Goal: Task Accomplishment & Management: Complete application form

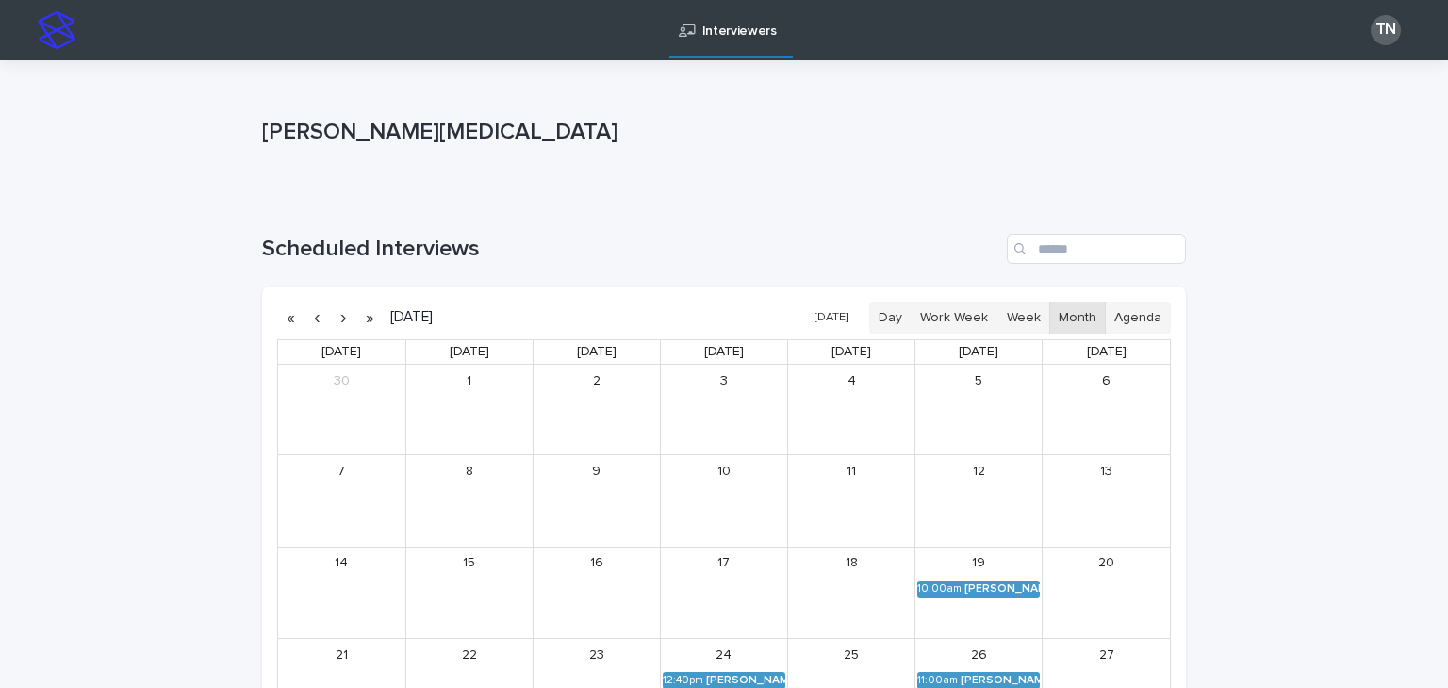
click at [833, 315] on button "[DATE]" at bounding box center [831, 318] width 53 height 27
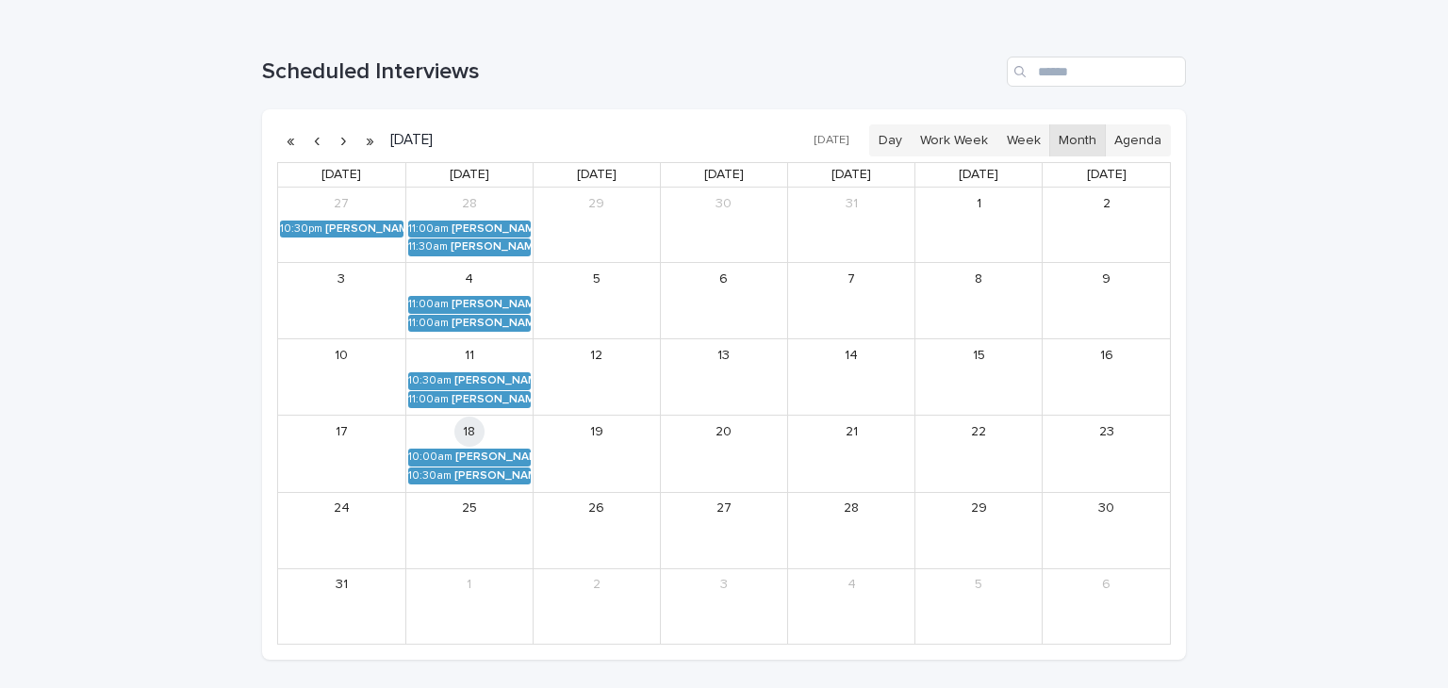
scroll to position [181, 0]
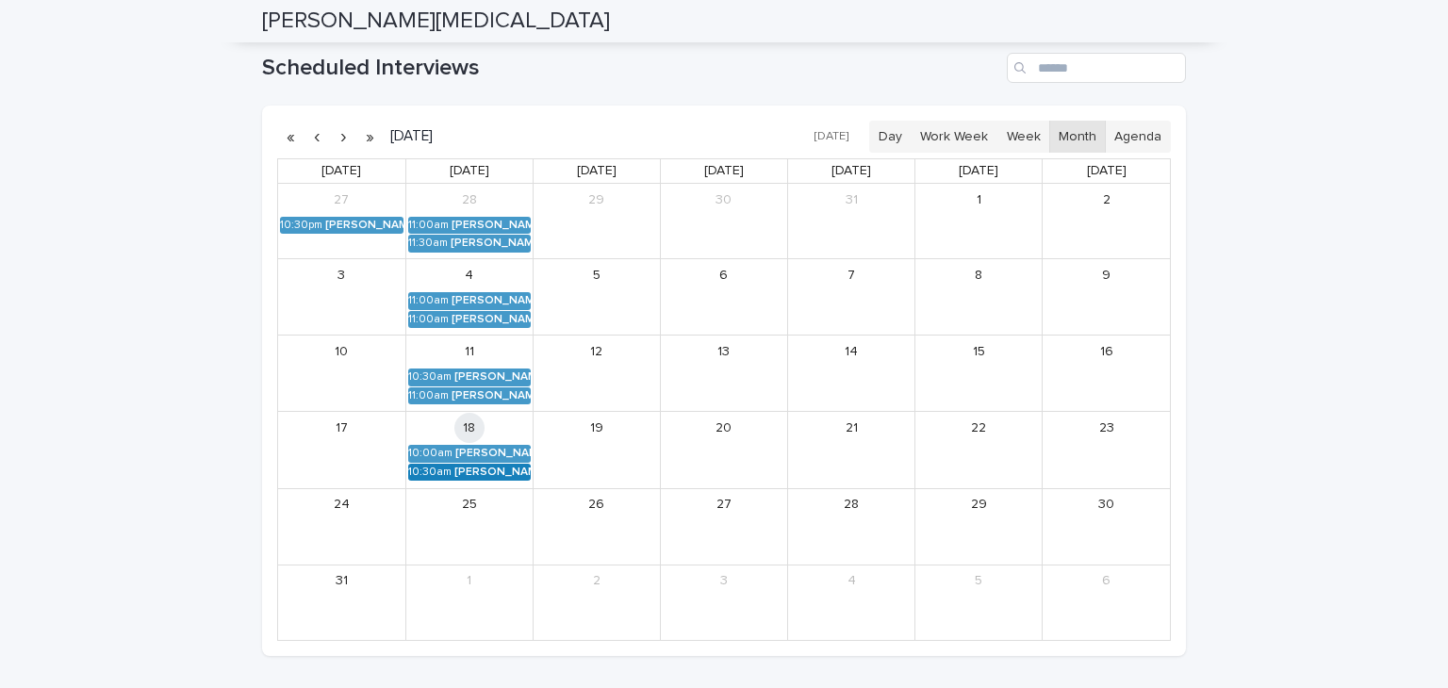
click at [474, 473] on div "[PERSON_NAME] (Round 2)" at bounding box center [492, 472] width 76 height 13
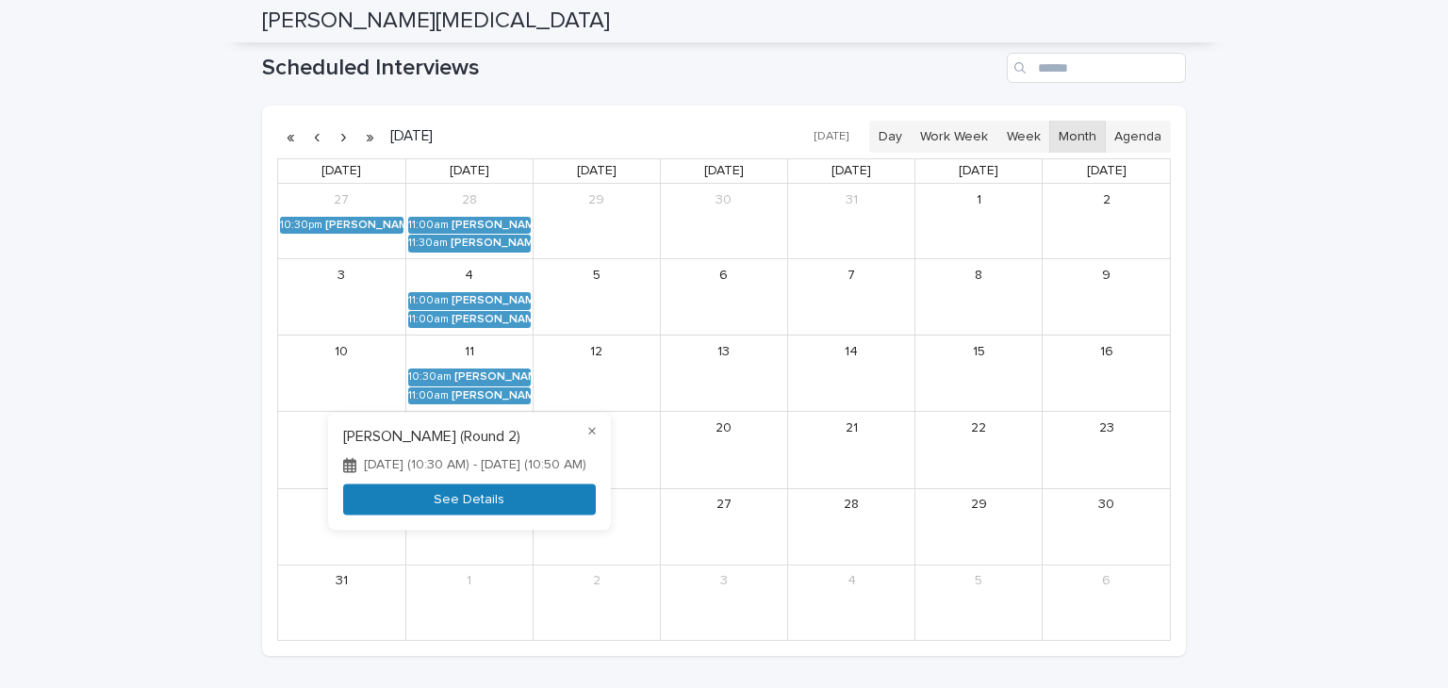
click at [489, 502] on button "See Details" at bounding box center [469, 500] width 253 height 31
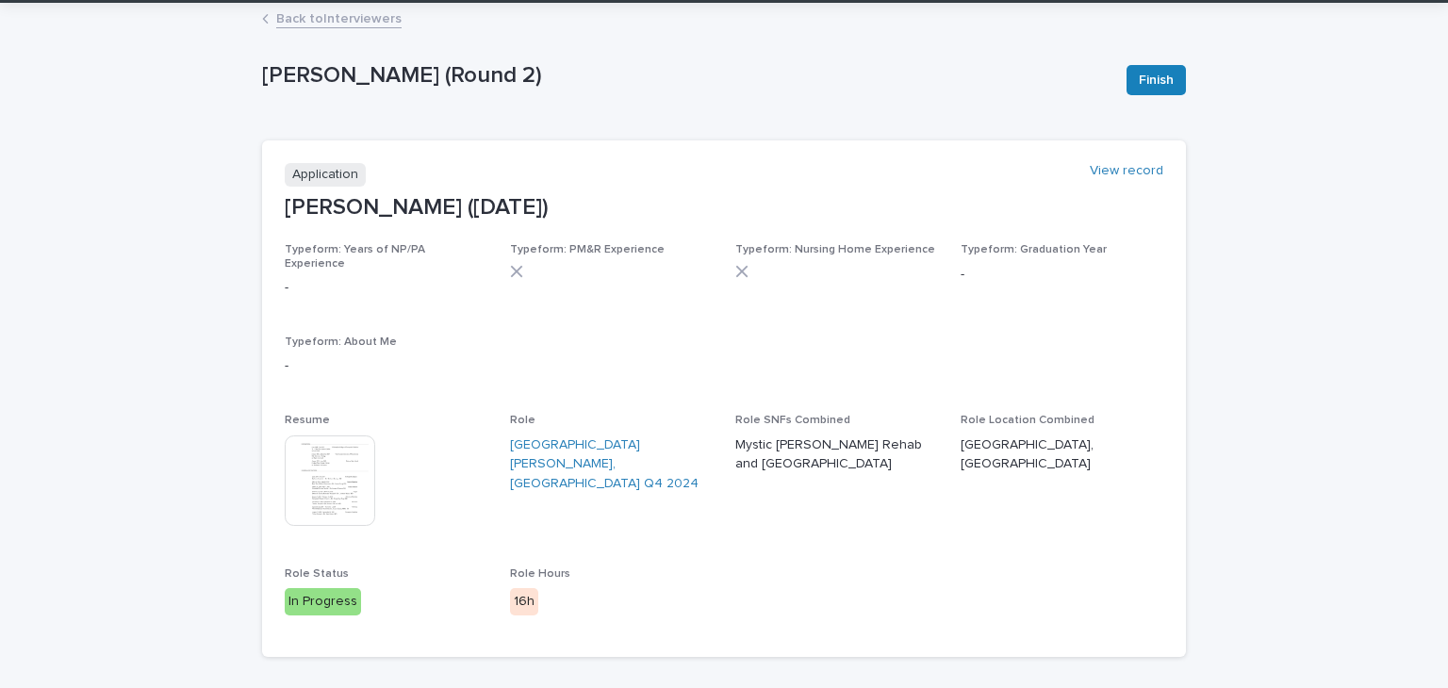
scroll to position [60, 0]
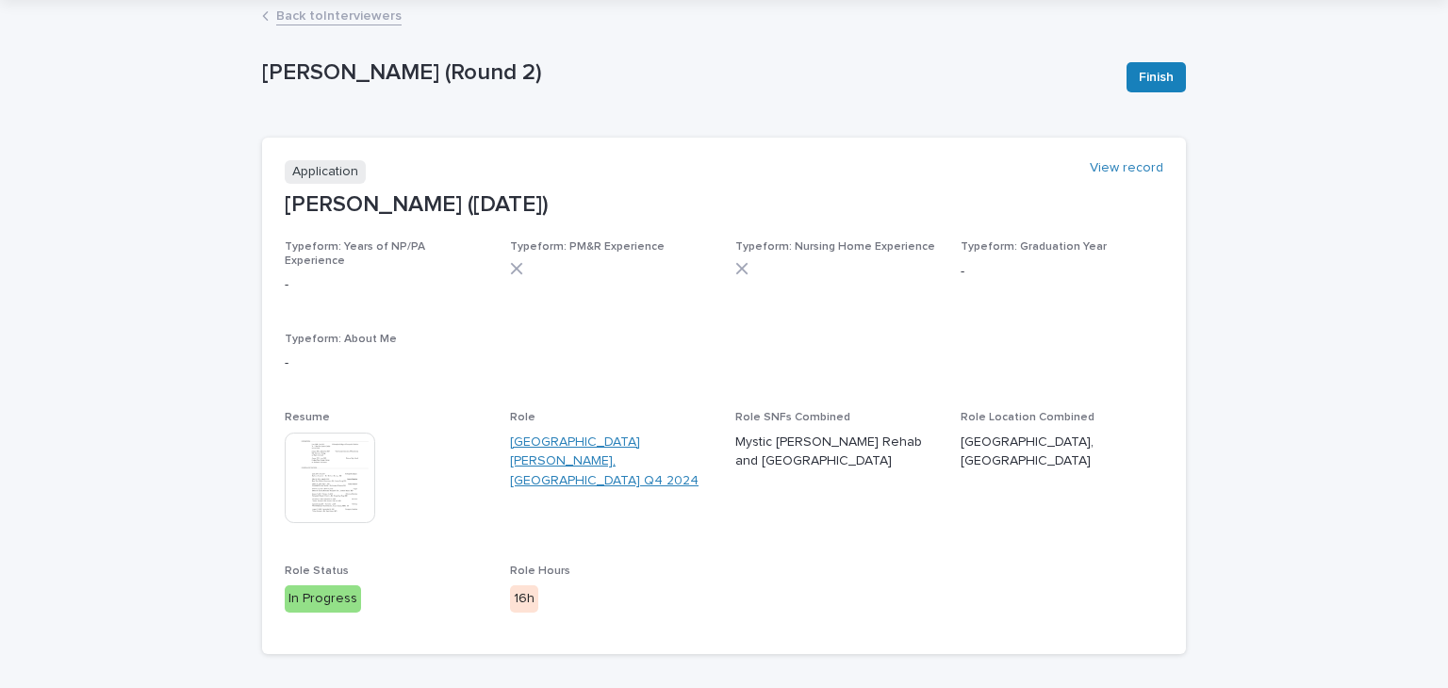
click at [592, 433] on link "[GEOGRAPHIC_DATA][PERSON_NAME], [GEOGRAPHIC_DATA] Q4 2024" at bounding box center [611, 462] width 203 height 58
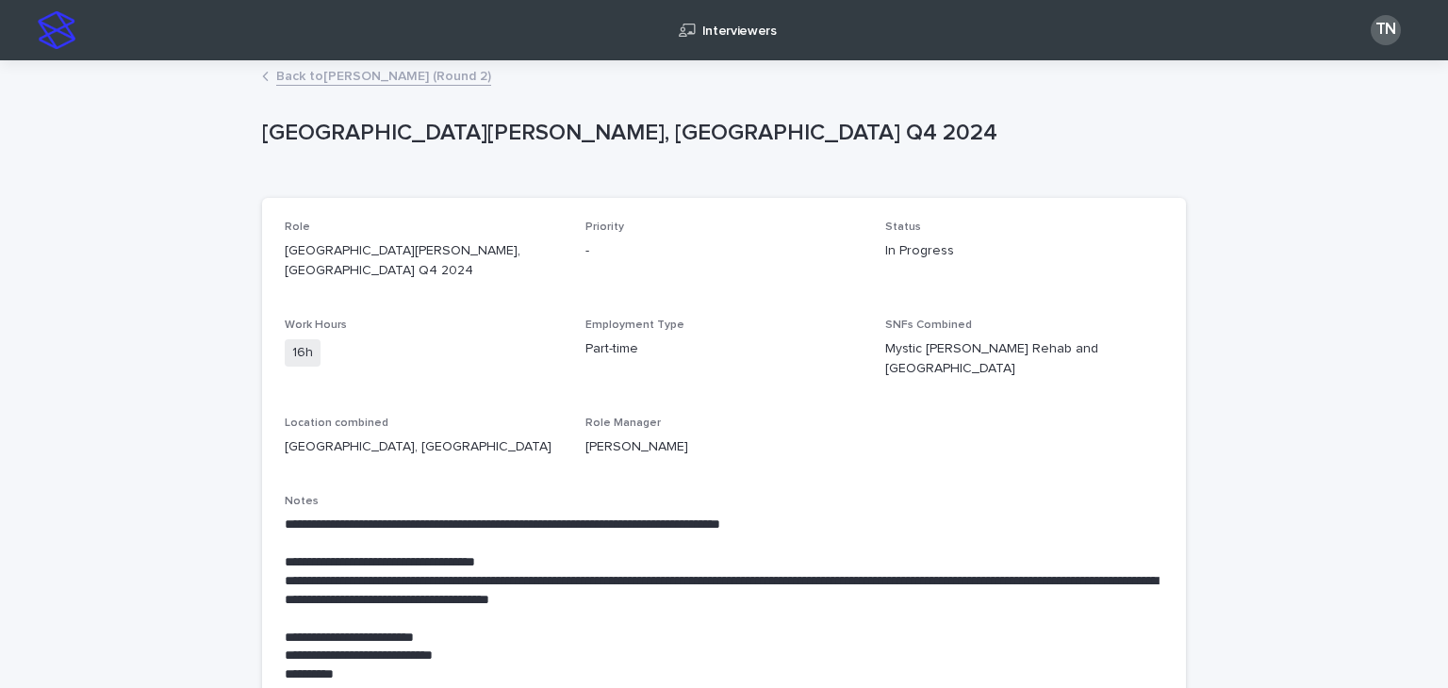
click at [302, 67] on link "Back to [PERSON_NAME] (Round 2)" at bounding box center [383, 75] width 215 height 22
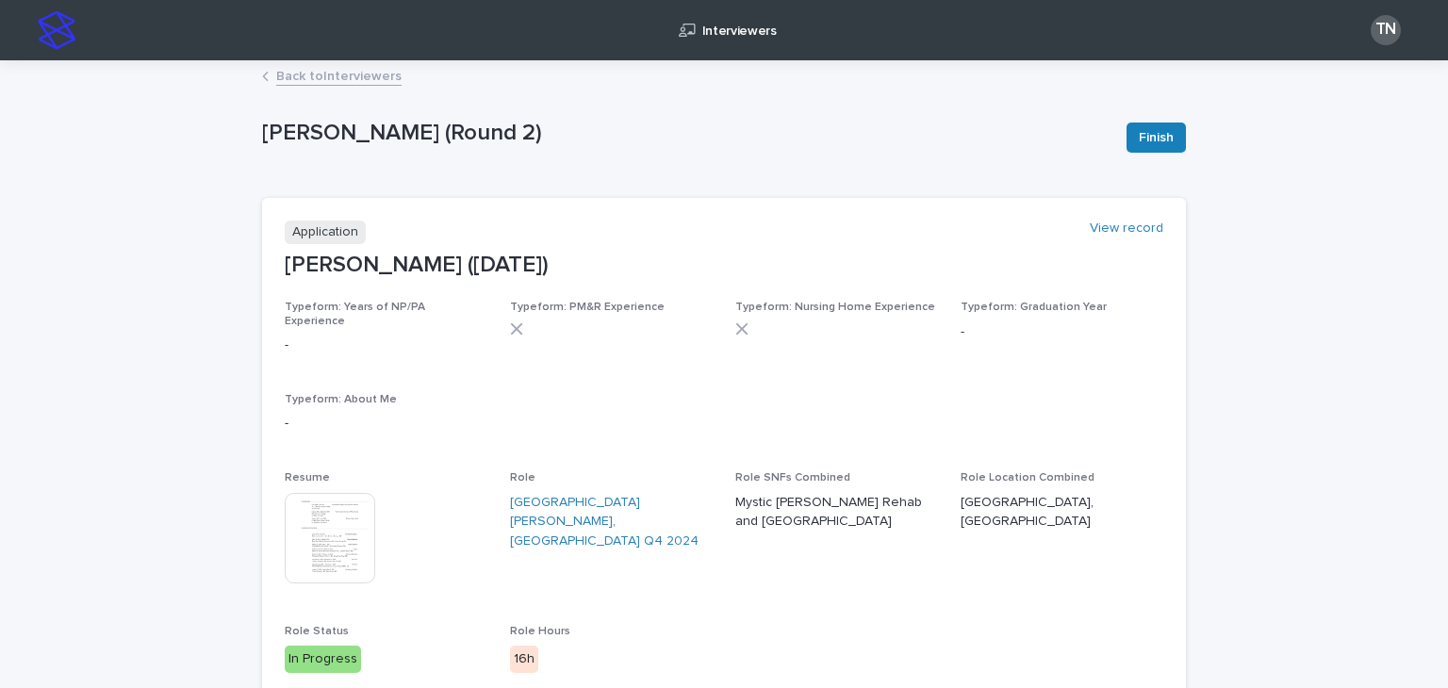
click at [355, 82] on link "Back to Interviewers" at bounding box center [338, 75] width 125 height 22
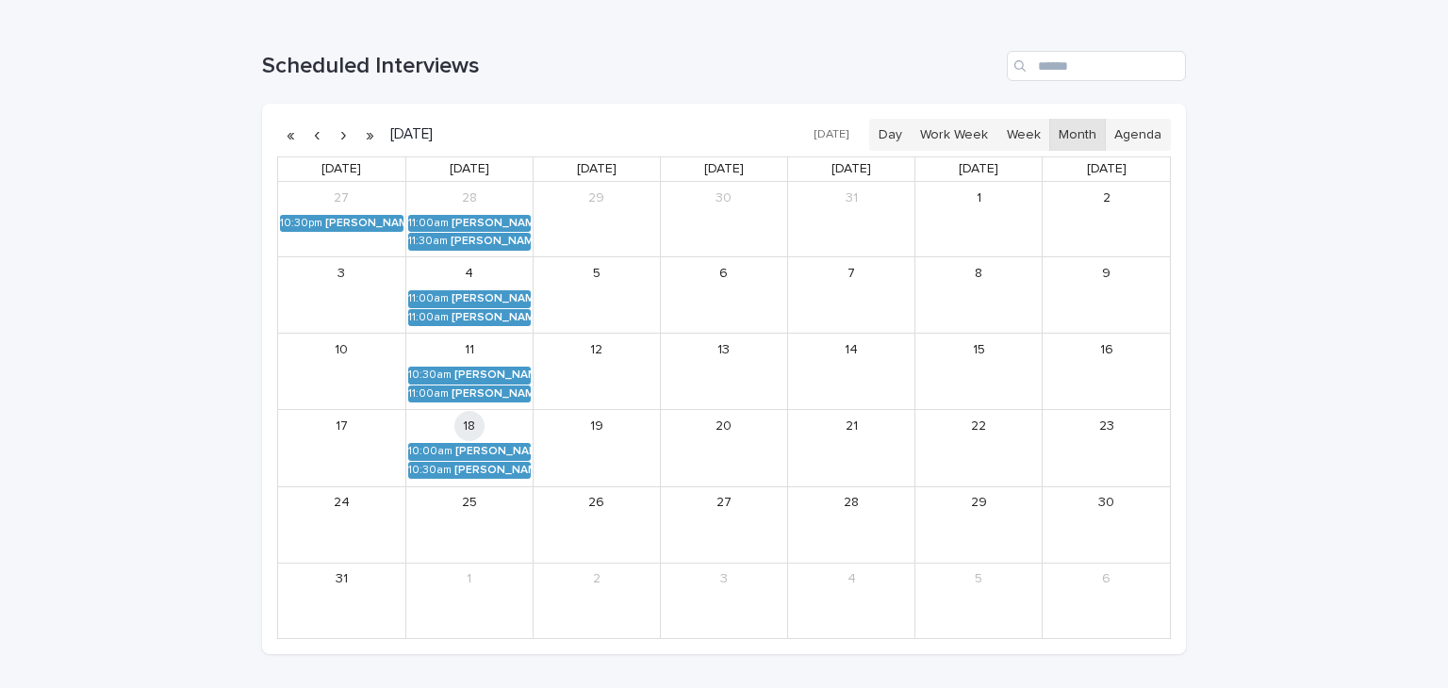
scroll to position [188, 0]
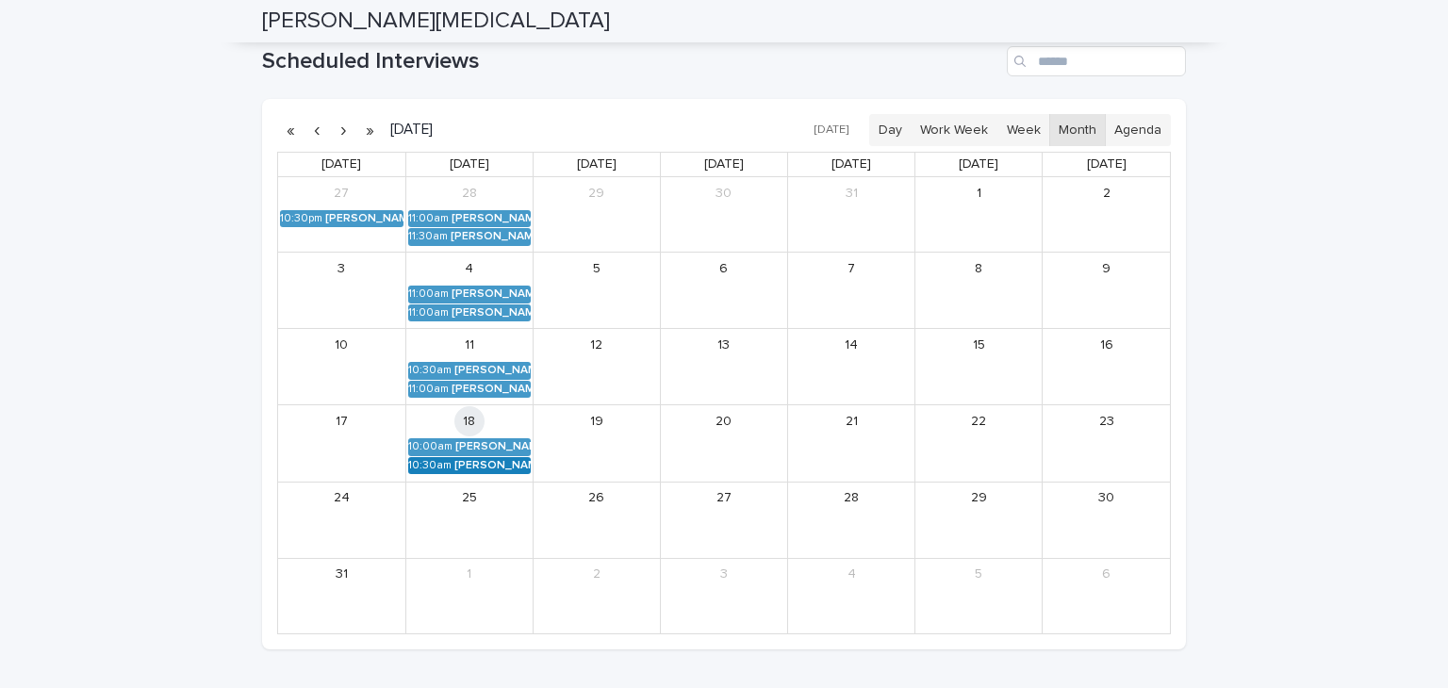
click at [471, 466] on div "[PERSON_NAME] (Round 2)" at bounding box center [492, 465] width 76 height 13
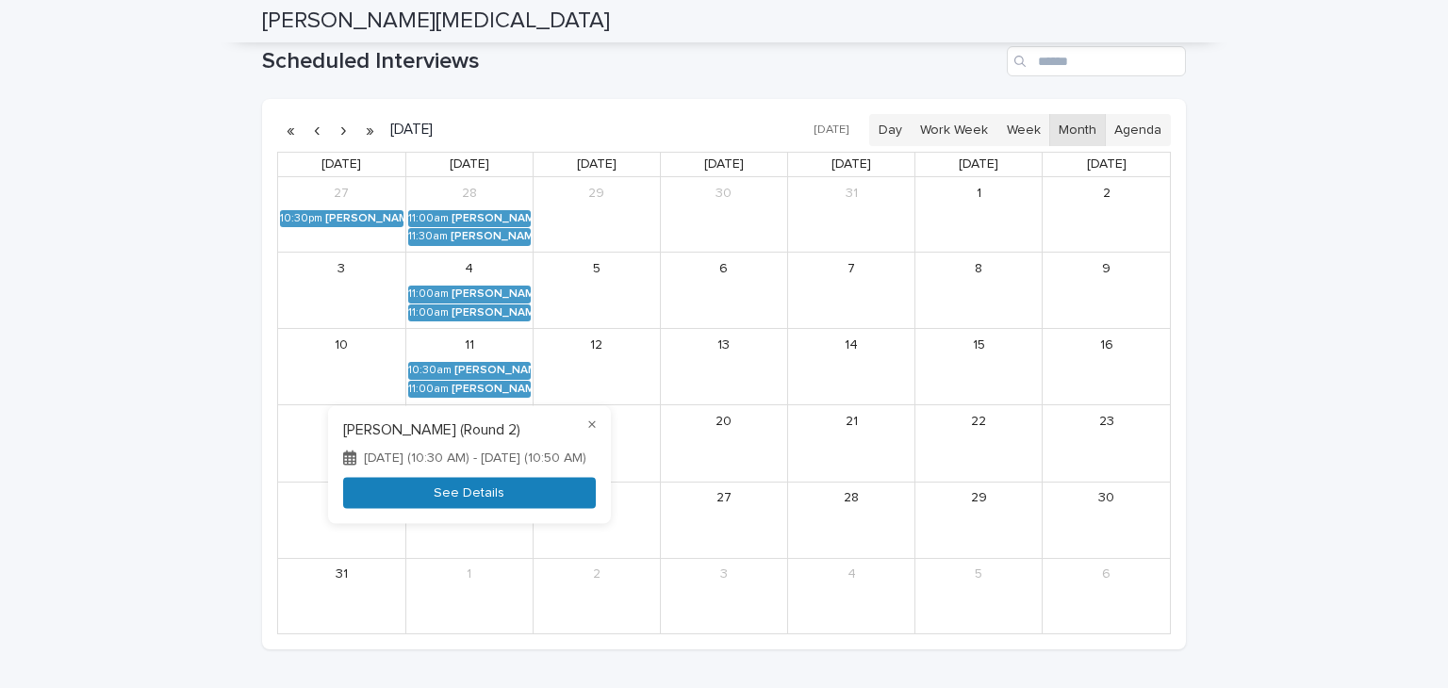
click at [503, 503] on button "See Details" at bounding box center [469, 492] width 253 height 31
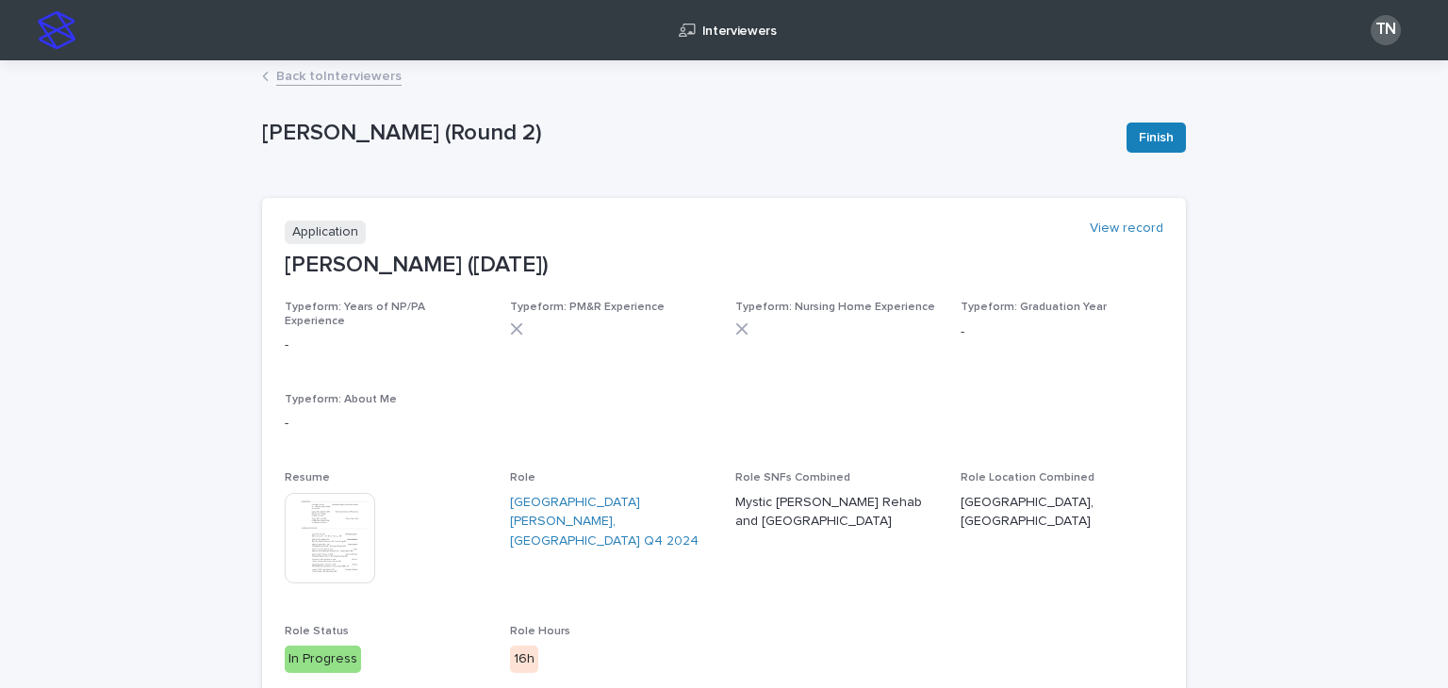
click at [339, 83] on link "Back to Interviewers" at bounding box center [338, 75] width 125 height 22
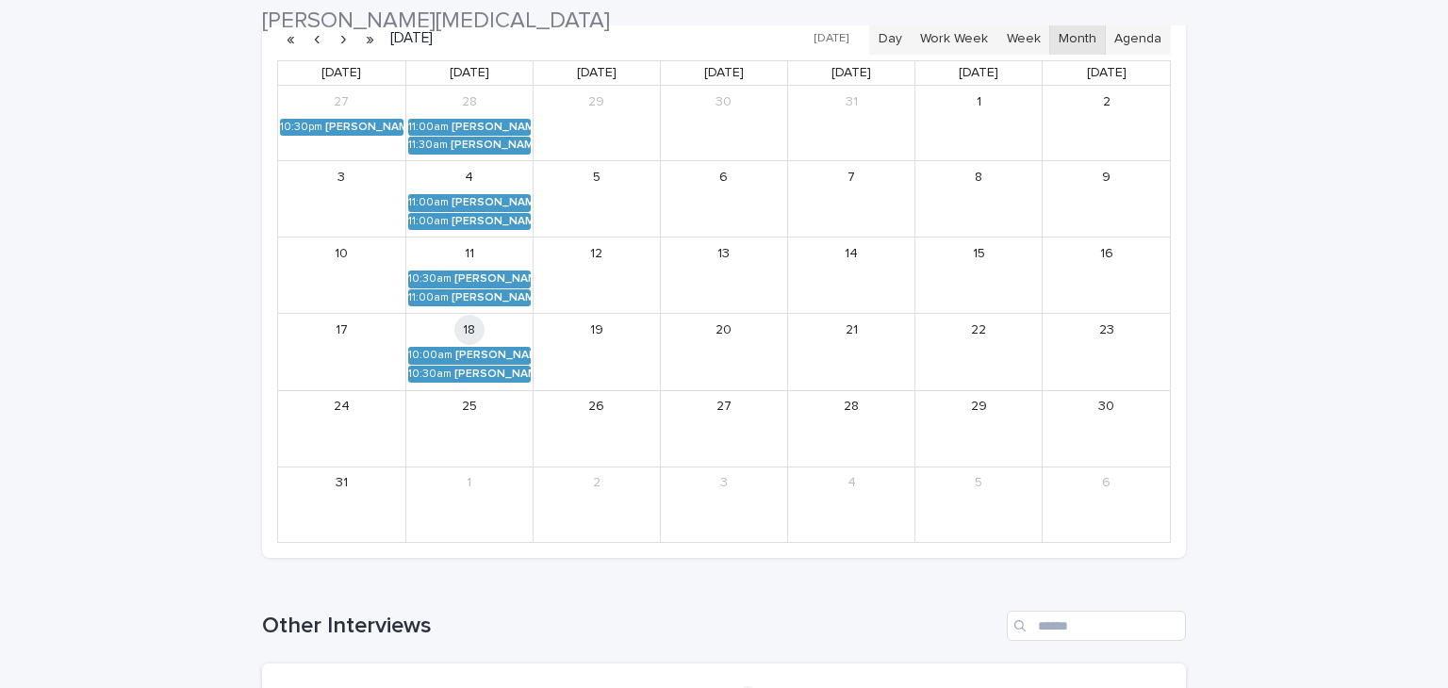
scroll to position [283, 0]
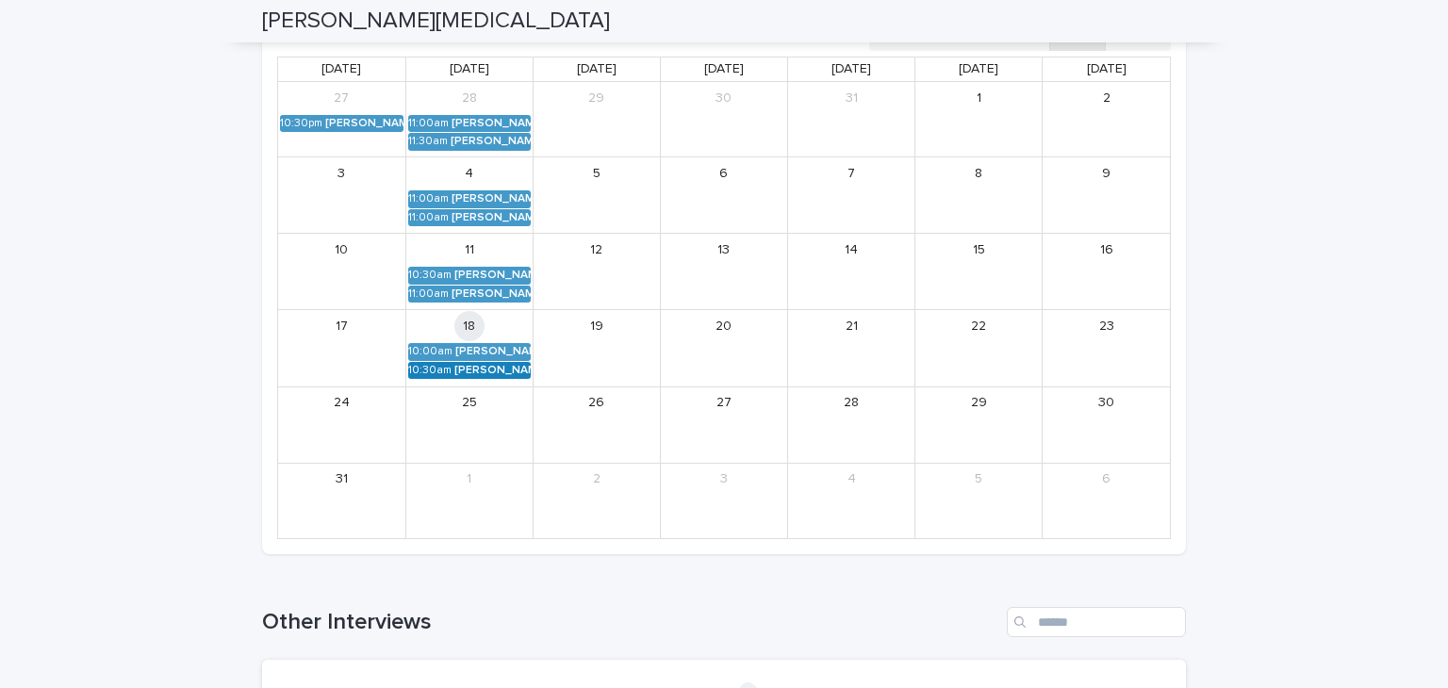
click at [468, 374] on div "[PERSON_NAME] (Round 2)" at bounding box center [492, 370] width 76 height 13
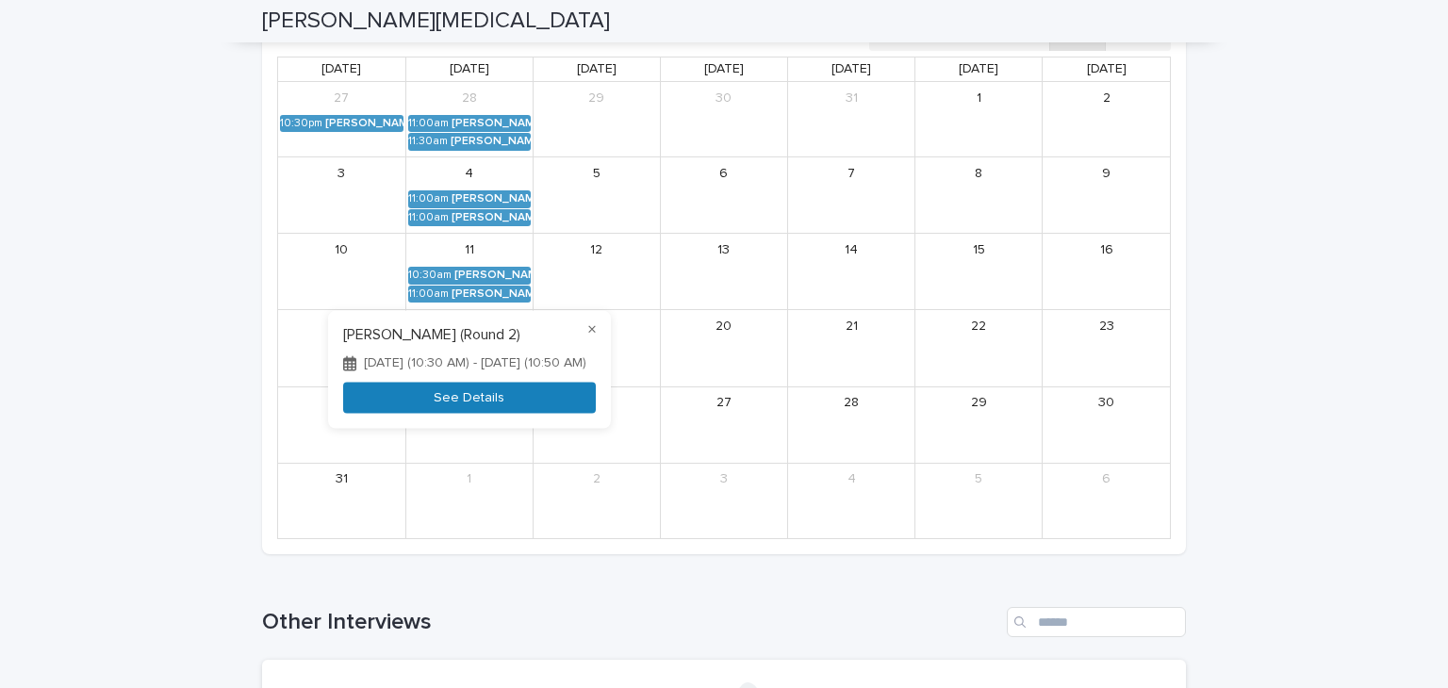
click at [470, 414] on button "See Details" at bounding box center [469, 398] width 253 height 31
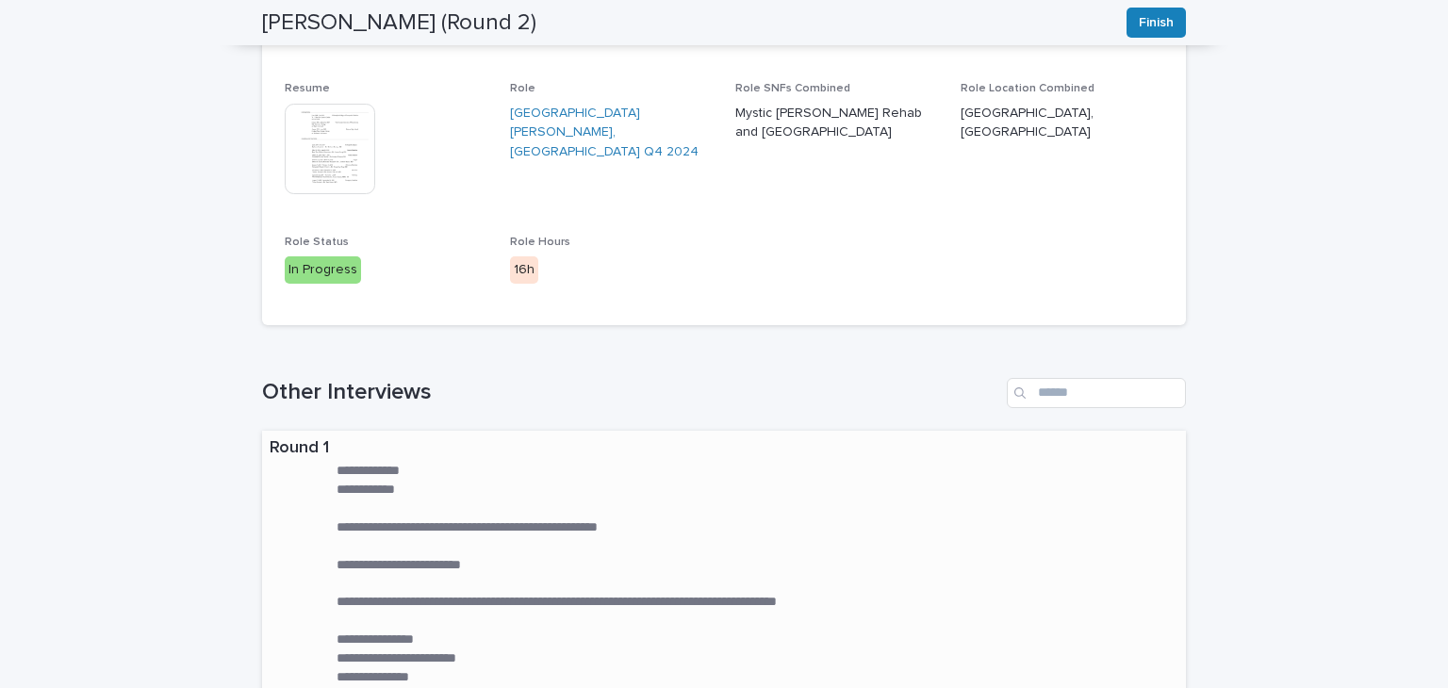
scroll to position [392, 0]
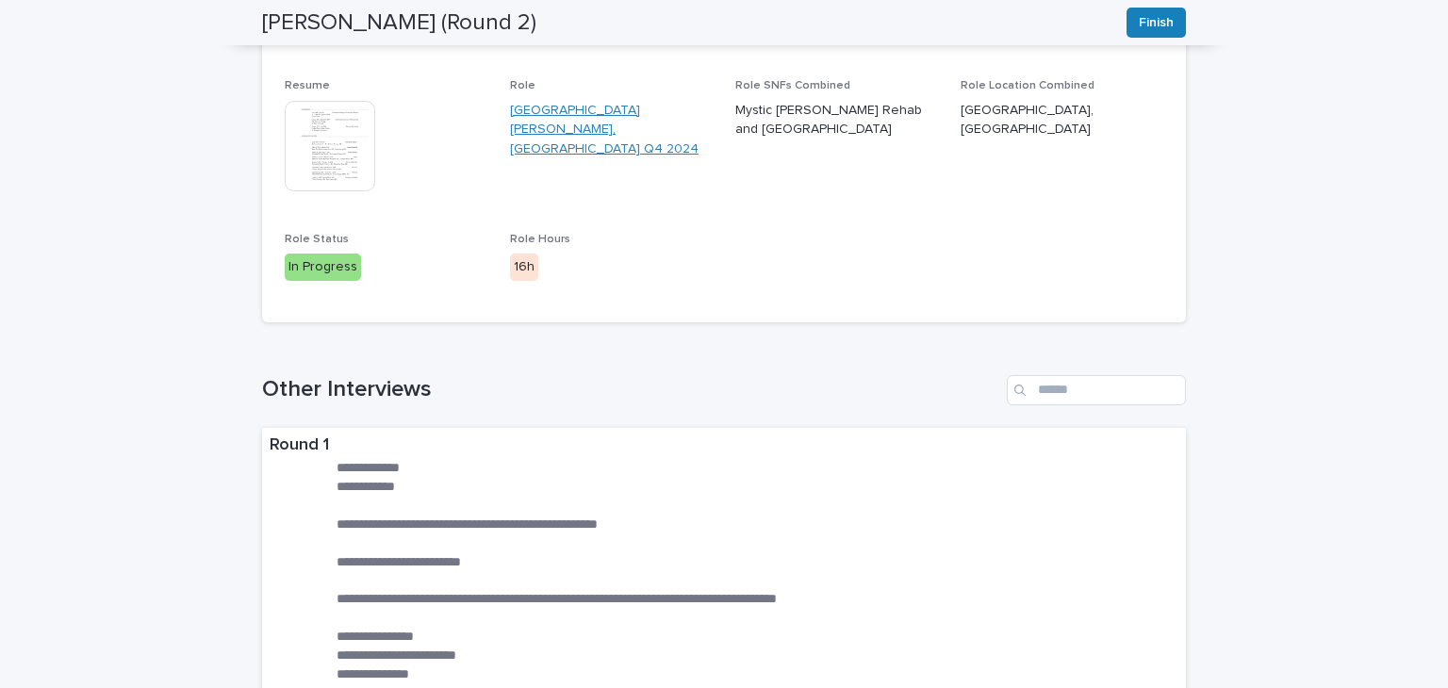
click at [588, 101] on link "[GEOGRAPHIC_DATA][PERSON_NAME], [GEOGRAPHIC_DATA] Q4 2024" at bounding box center [611, 130] width 203 height 58
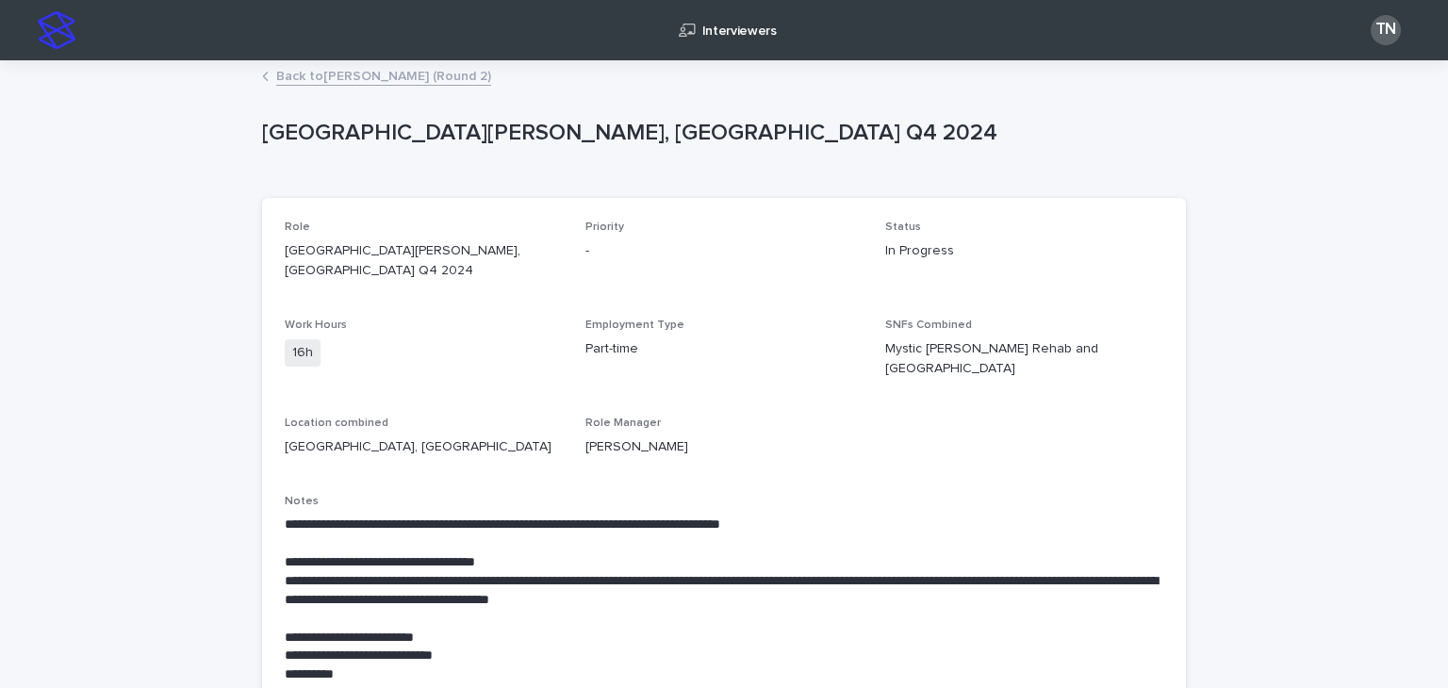
click at [353, 80] on link "Back to [PERSON_NAME] (Round 2)" at bounding box center [383, 75] width 215 height 22
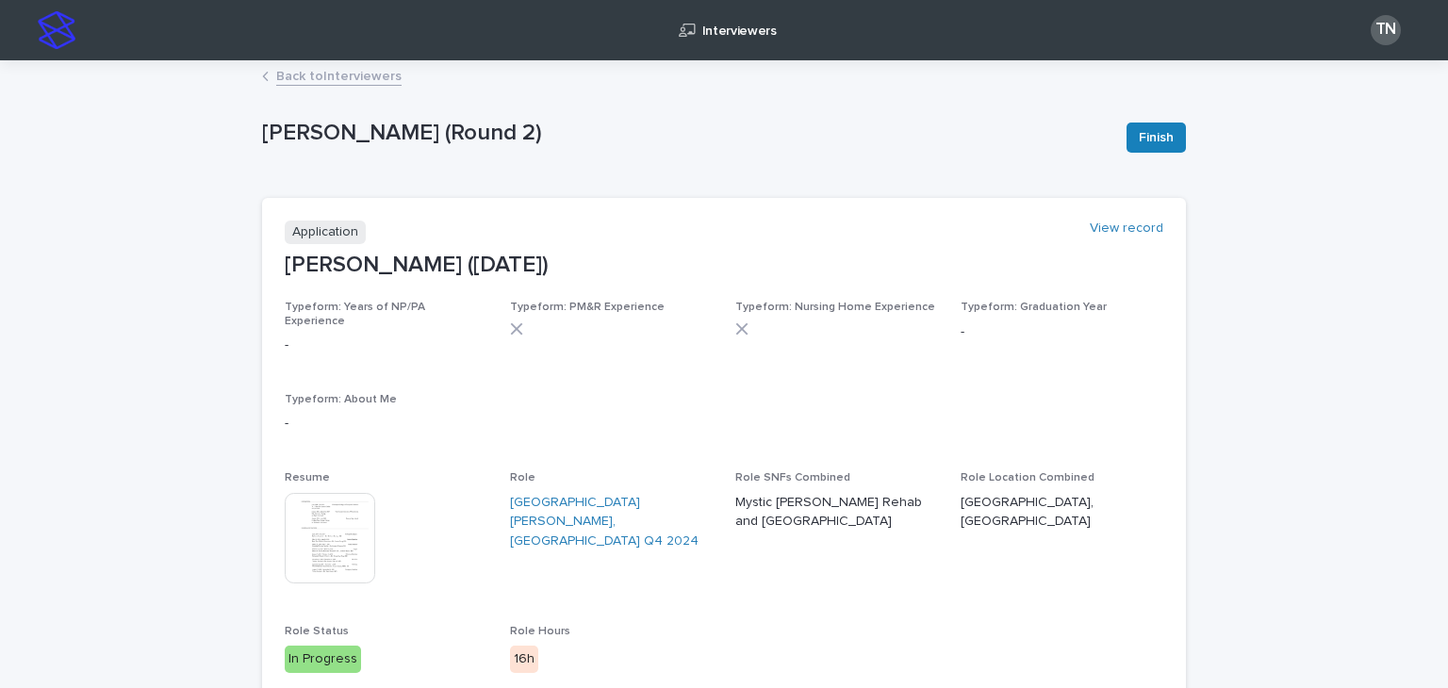
click at [317, 81] on link "Back to Interviewers" at bounding box center [338, 75] width 125 height 22
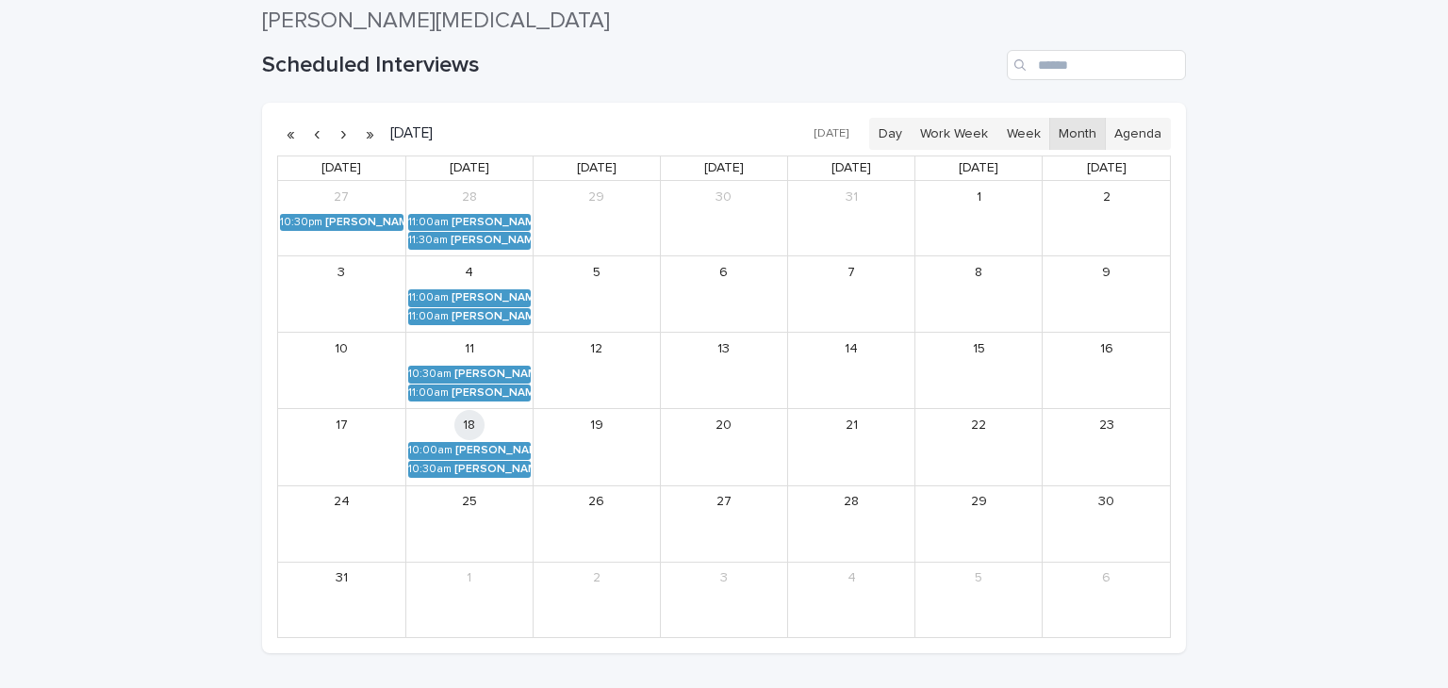
scroll to position [195, 0]
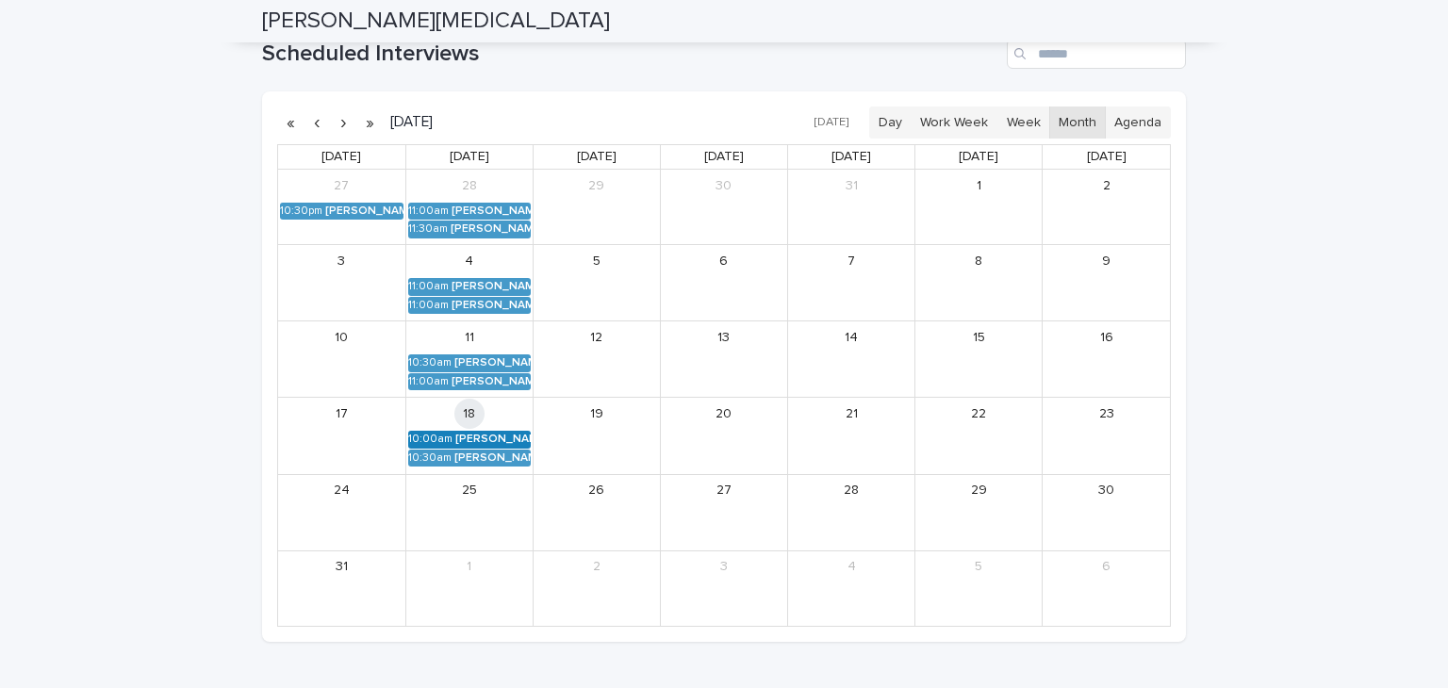
click at [493, 434] on div "[PERSON_NAME] (Round 2)" at bounding box center [492, 439] width 75 height 13
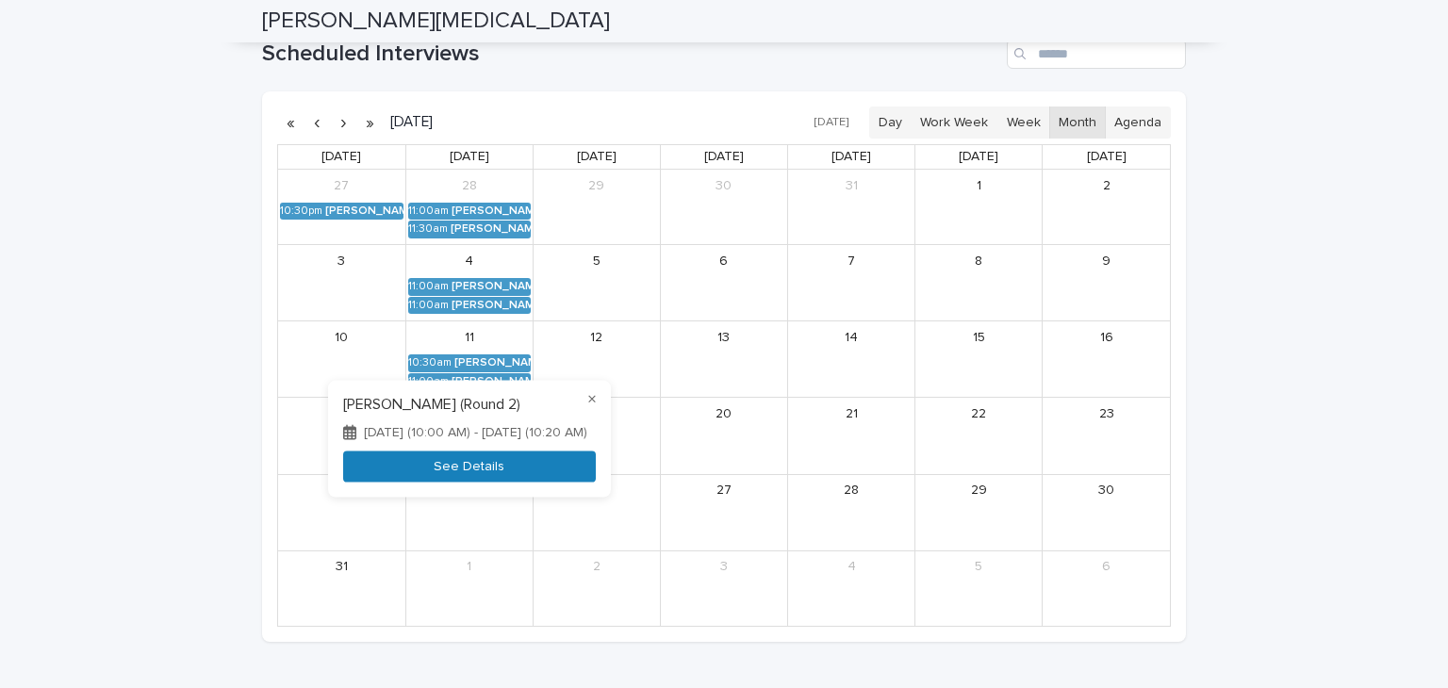
click at [496, 476] on button "See Details" at bounding box center [469, 467] width 253 height 31
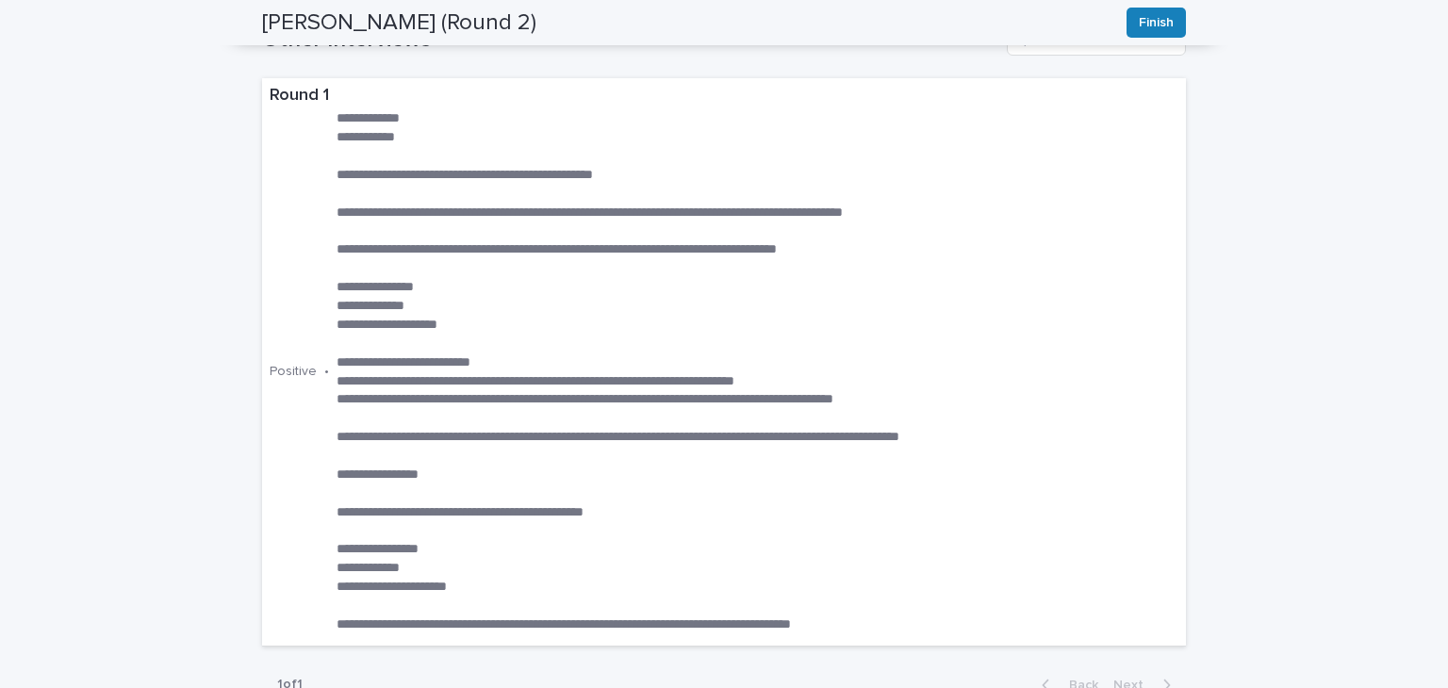
scroll to position [744, 0]
click at [1151, 25] on span "Finish" at bounding box center [1156, 22] width 35 height 19
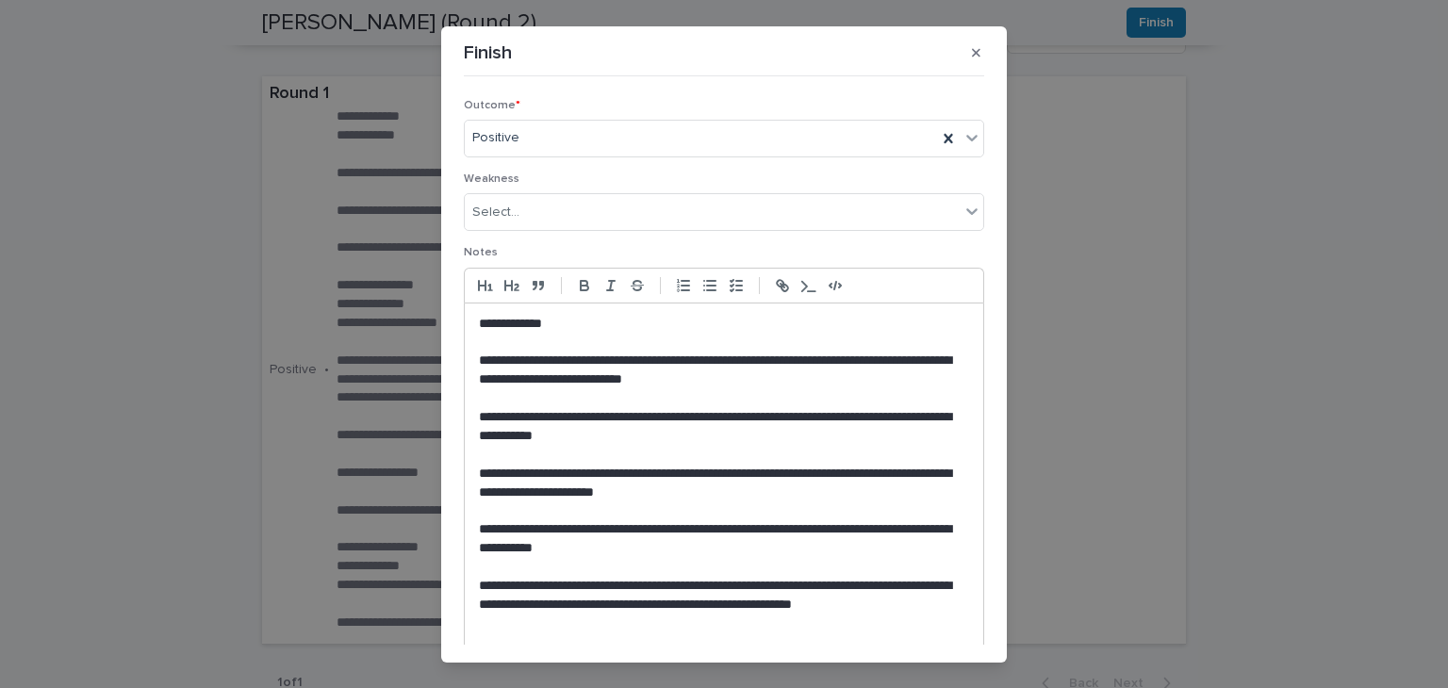
click at [604, 323] on p "**********" at bounding box center [724, 324] width 490 height 19
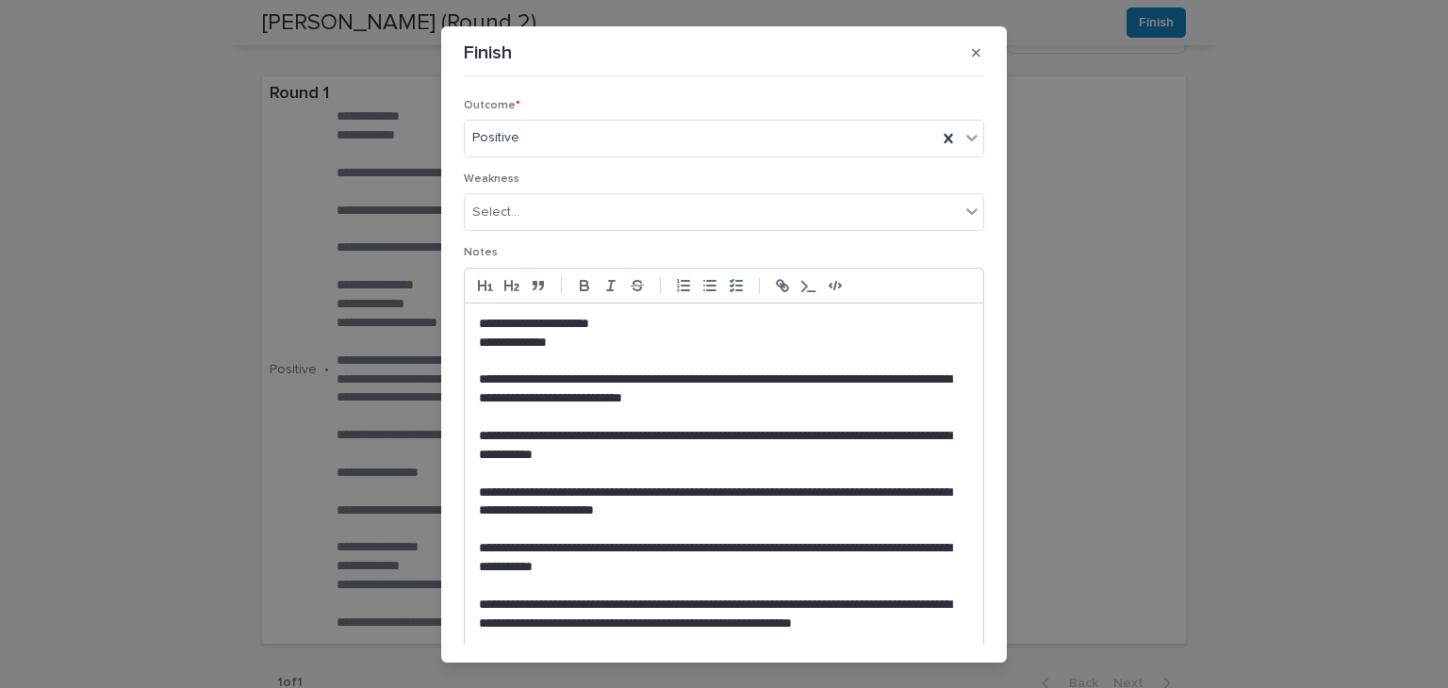
scroll to position [207, 0]
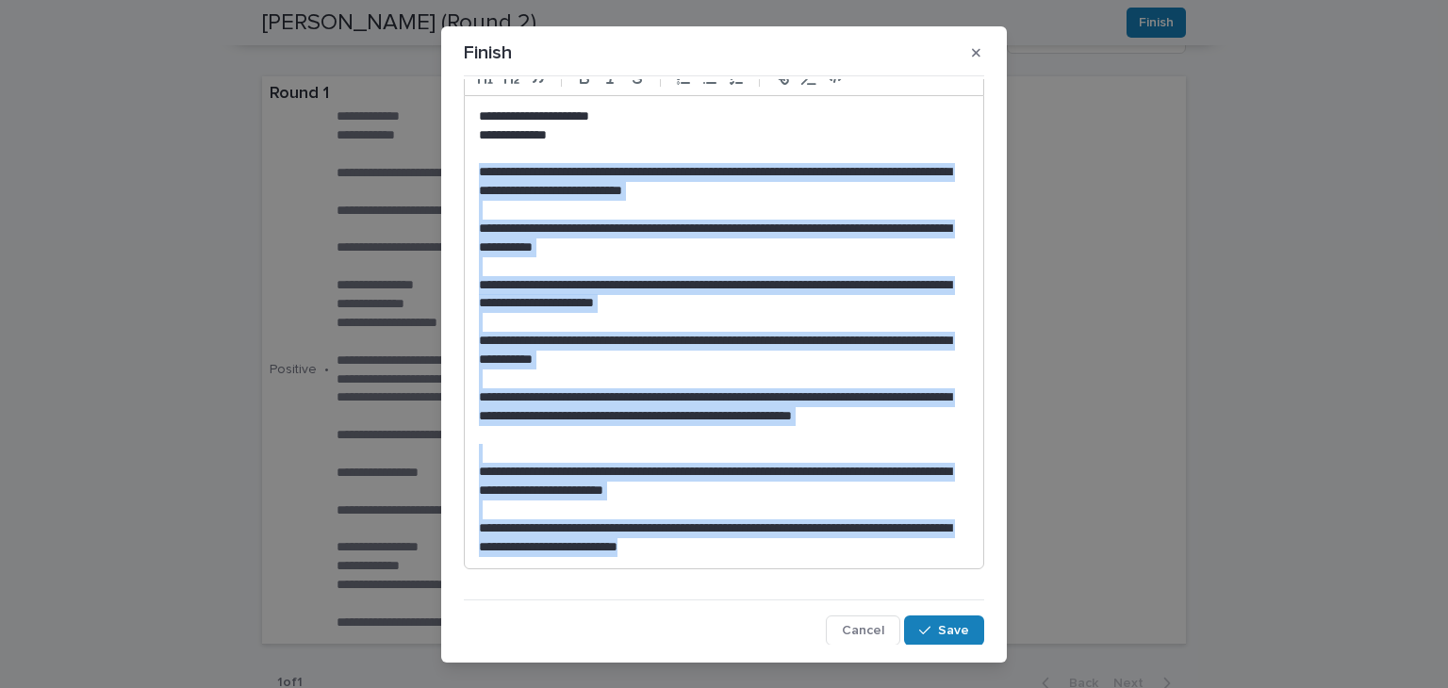
drag, startPoint x: 757, startPoint y: 541, endPoint x: 469, endPoint y: 176, distance: 465.2
click at [469, 176] on div "**********" at bounding box center [724, 332] width 519 height 472
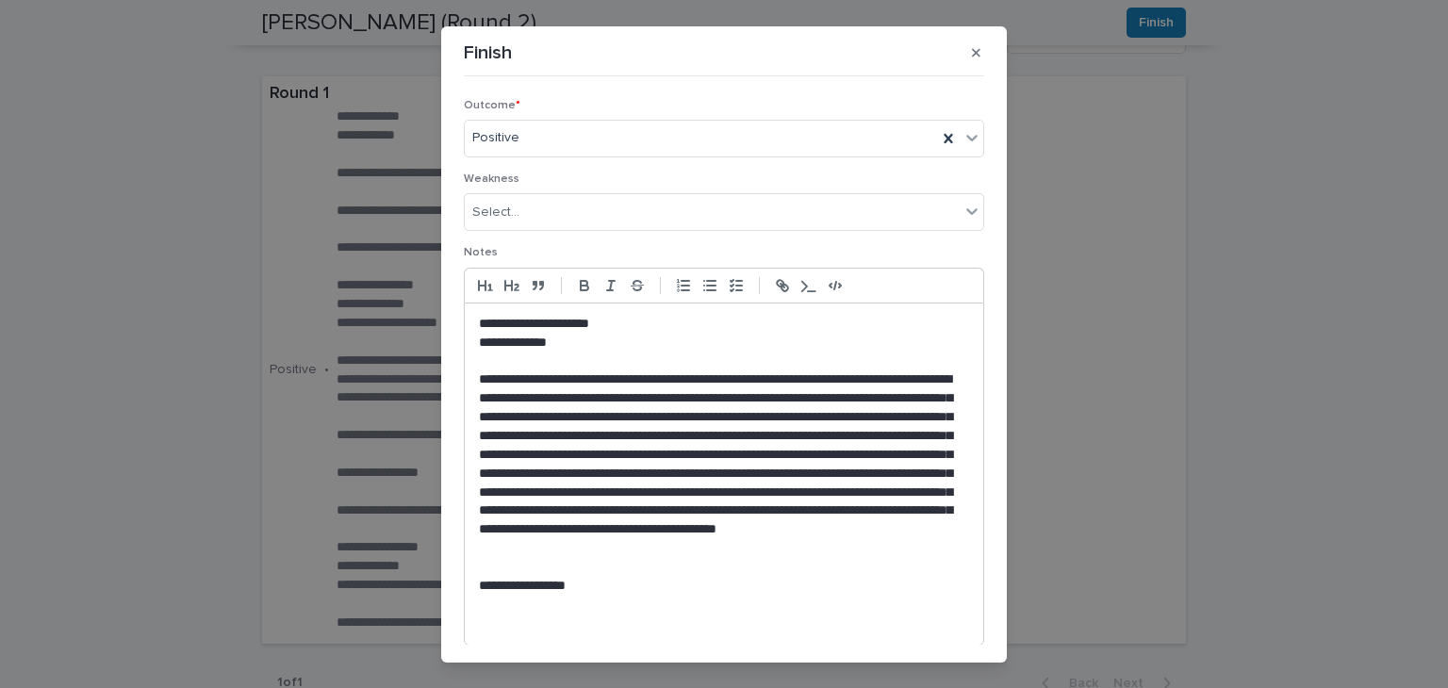
scroll to position [75, 0]
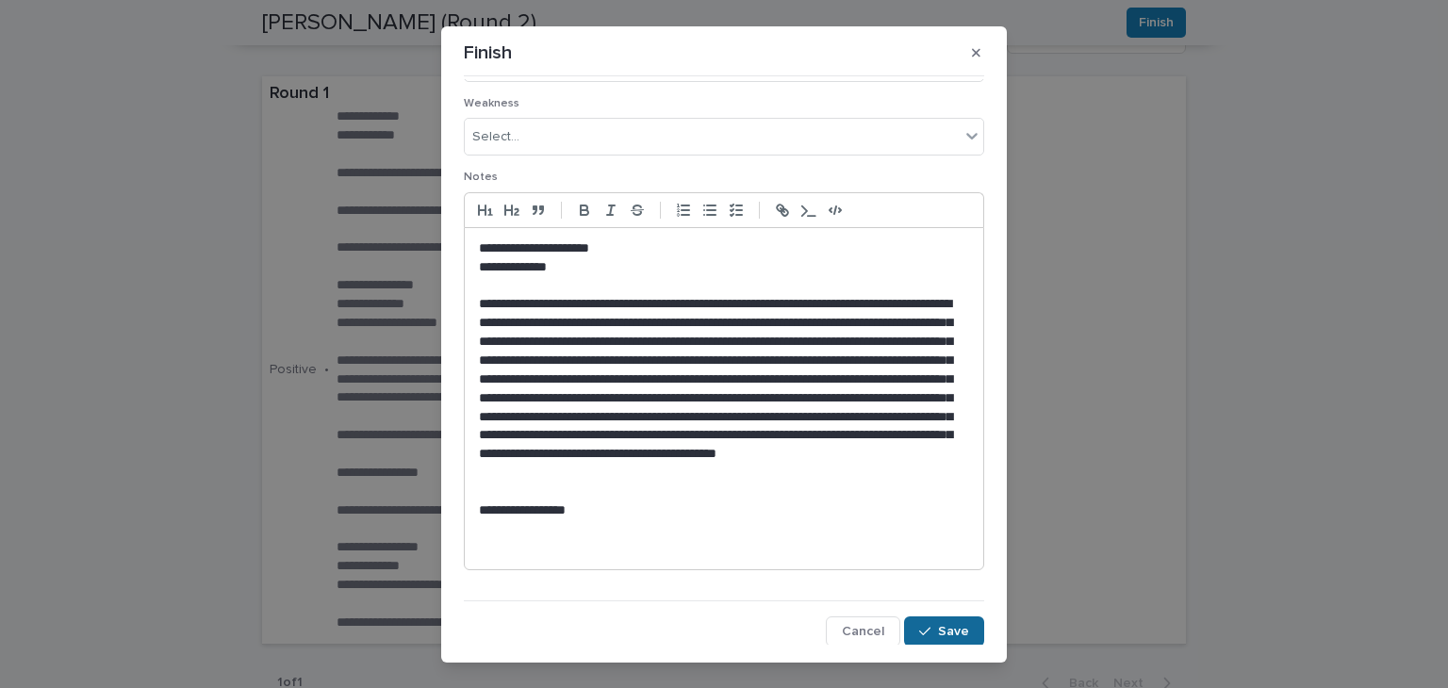
click at [936, 629] on div "button" at bounding box center [928, 631] width 19 height 13
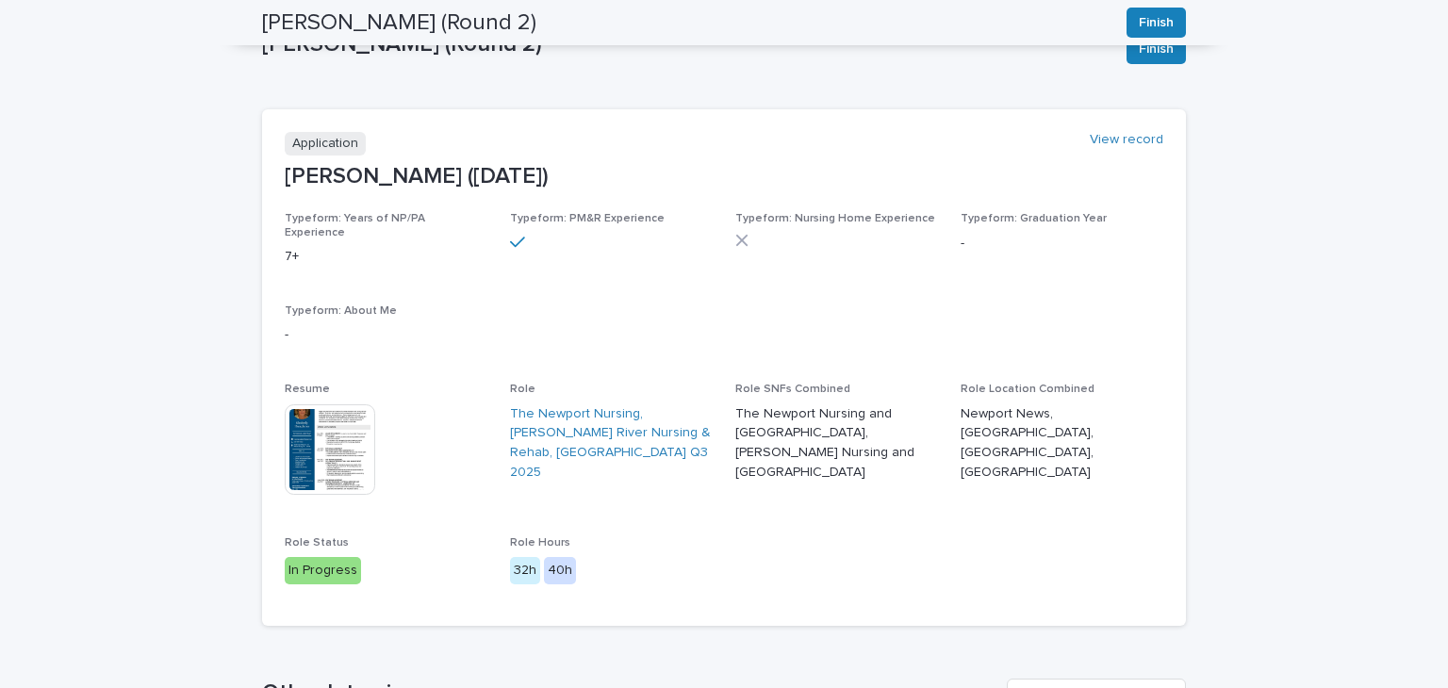
scroll to position [0, 0]
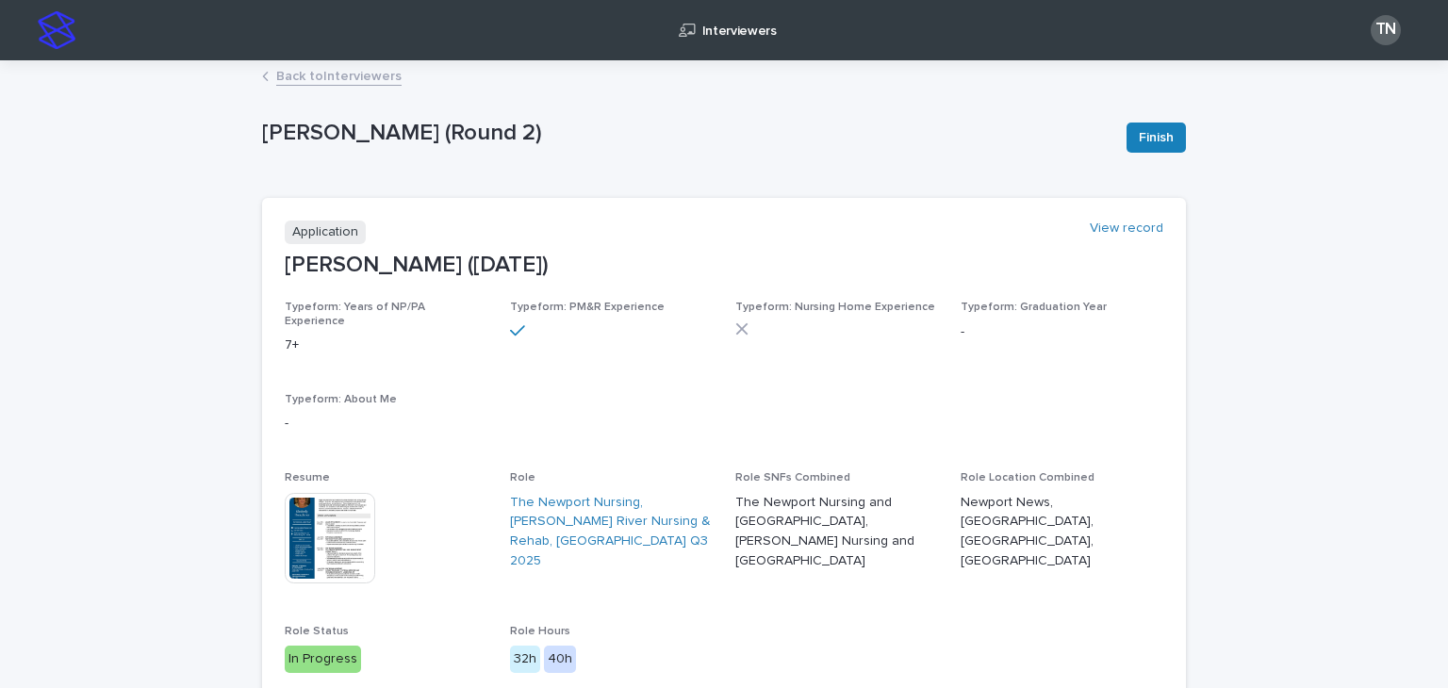
click at [334, 71] on link "Back to Interviewers" at bounding box center [338, 75] width 125 height 22
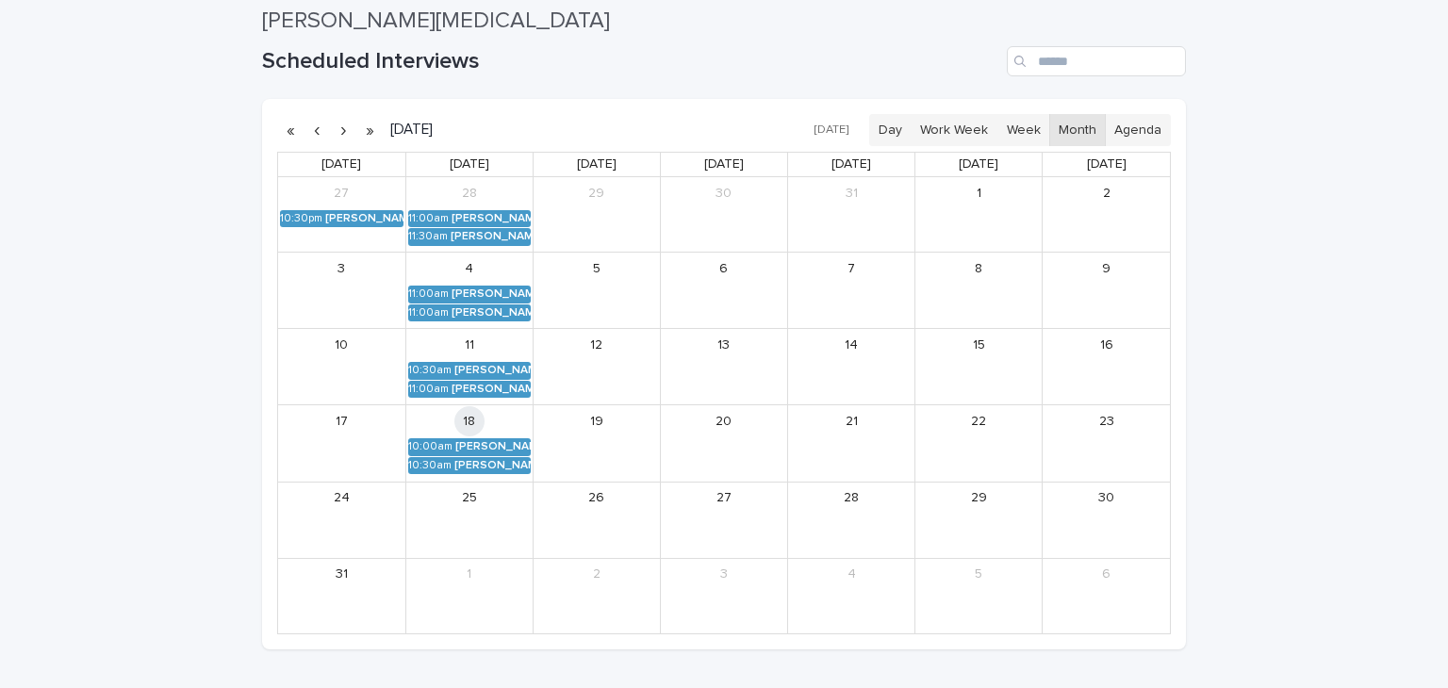
scroll to position [195, 0]
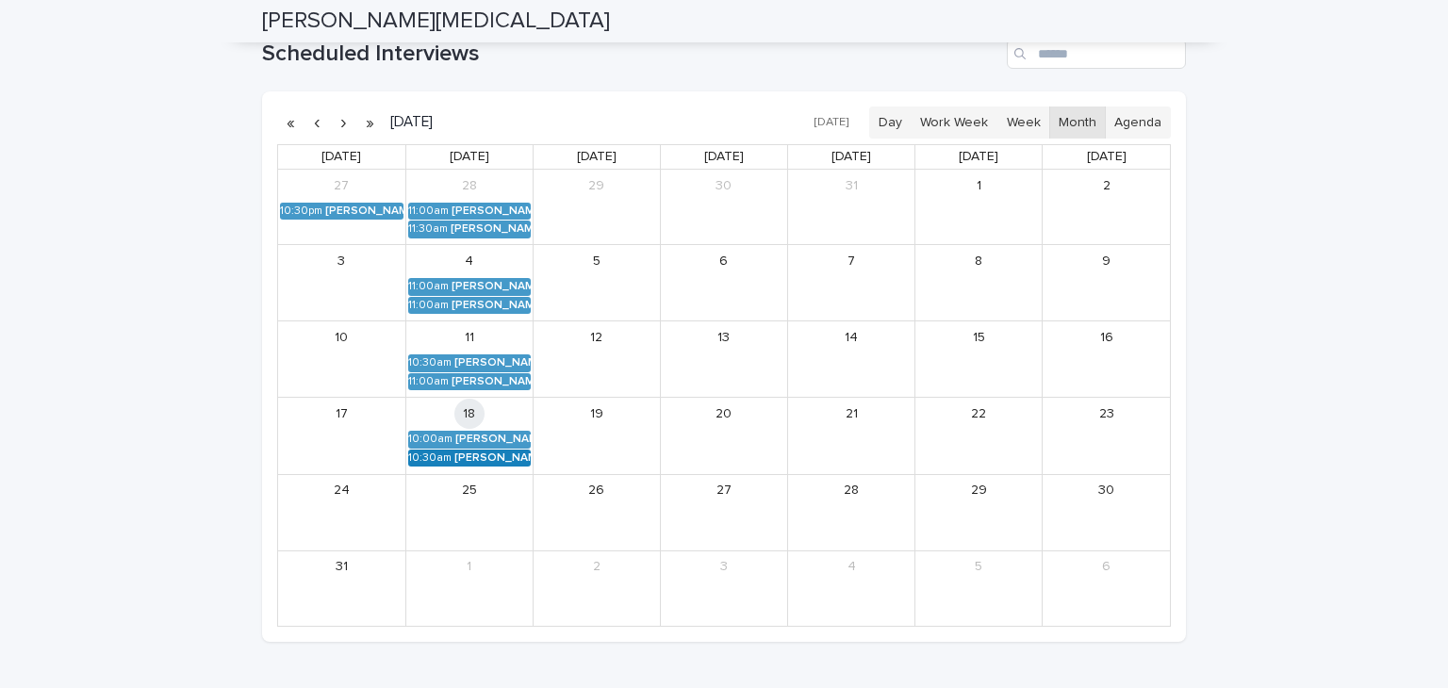
click at [503, 460] on div "[PERSON_NAME] (Round 2)" at bounding box center [492, 458] width 76 height 13
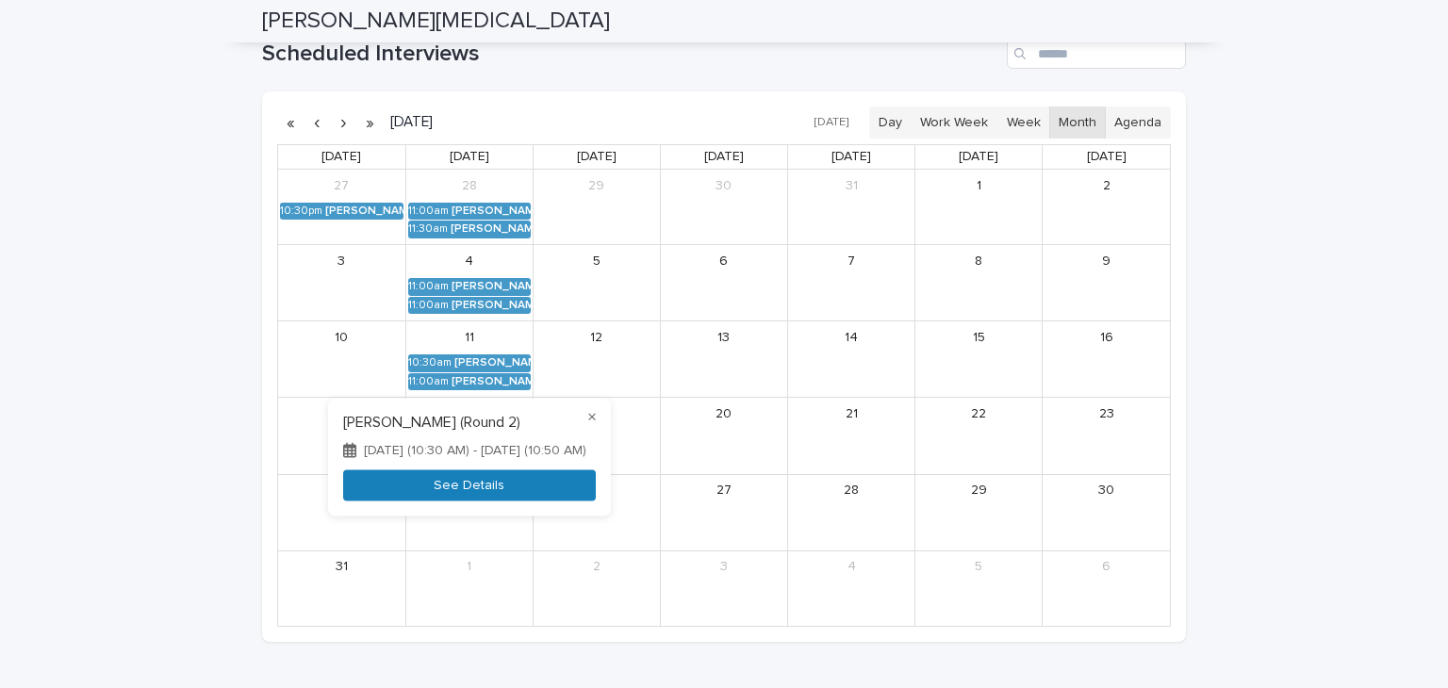
click at [497, 490] on button "See Details" at bounding box center [469, 485] width 253 height 31
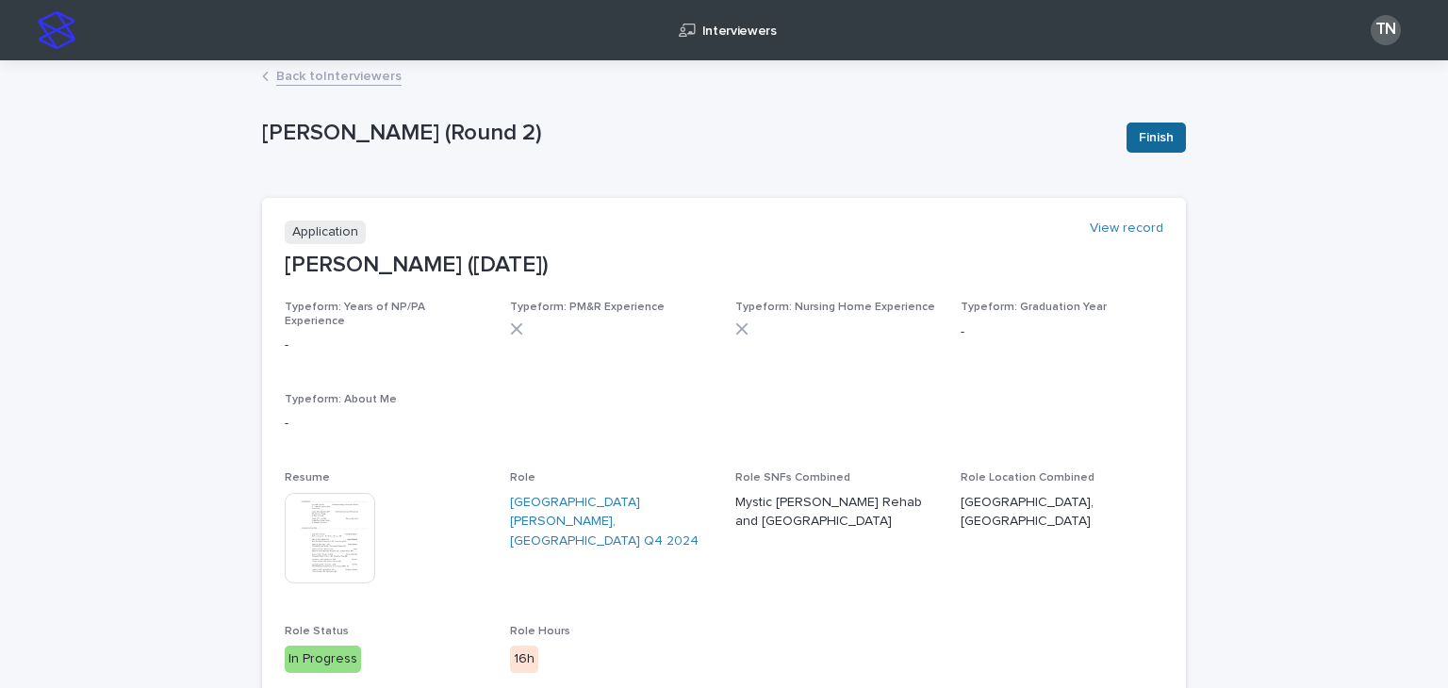
click at [1153, 140] on span "Finish" at bounding box center [1156, 137] width 35 height 19
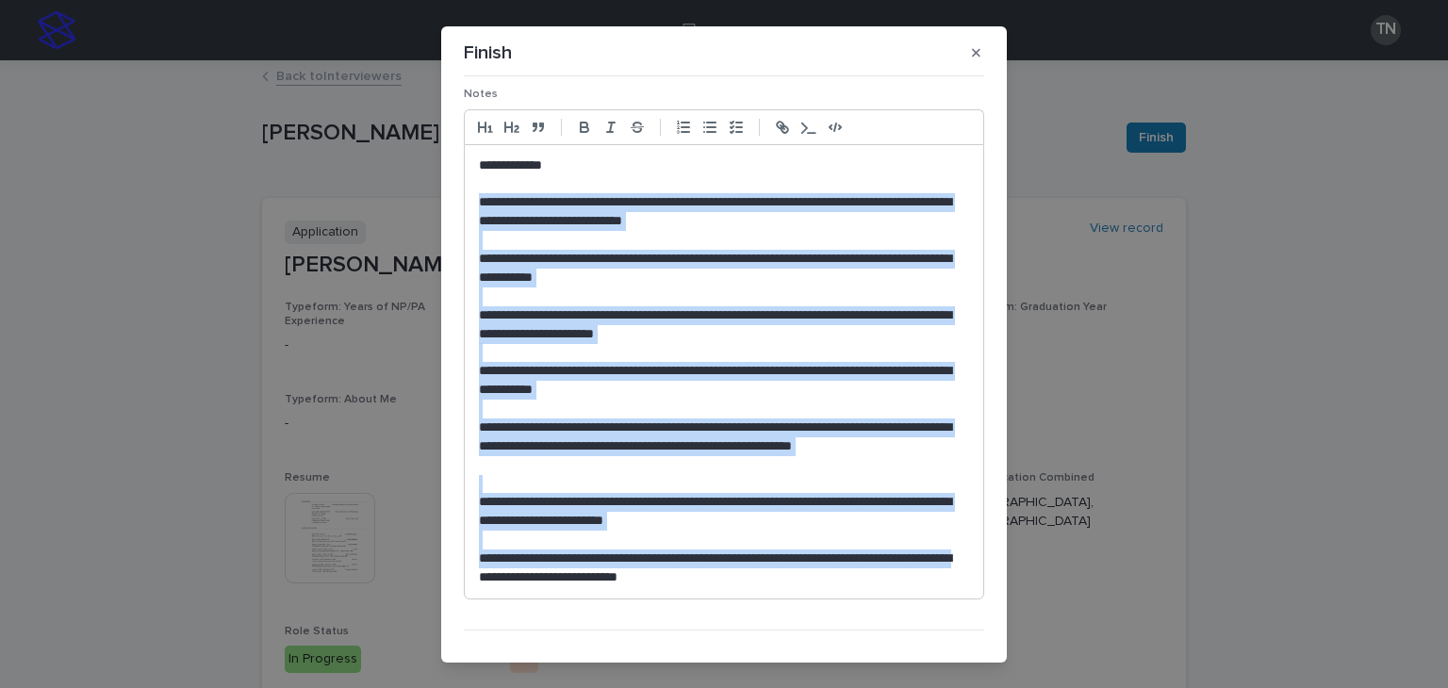
scroll to position [189, 0]
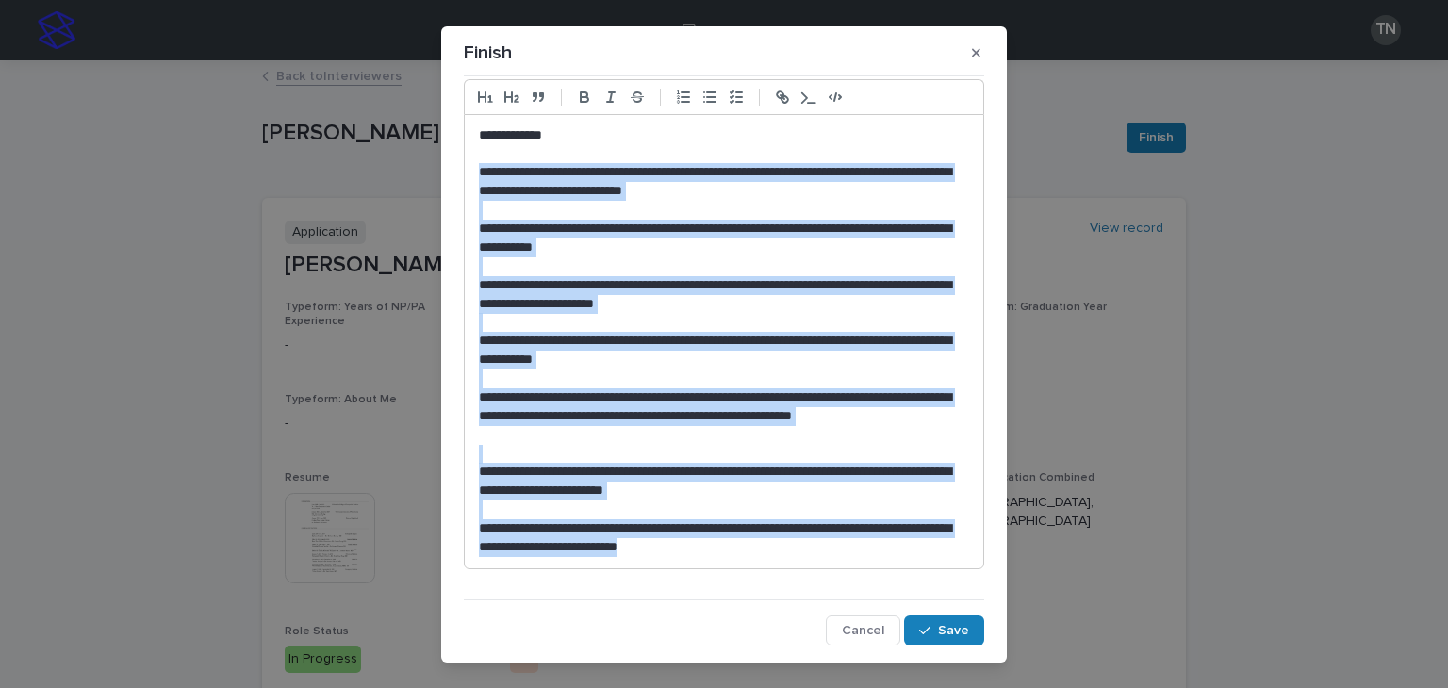
drag, startPoint x: 479, startPoint y: 365, endPoint x: 789, endPoint y: 567, distance: 370.0
click at [789, 567] on div "**********" at bounding box center [724, 342] width 519 height 454
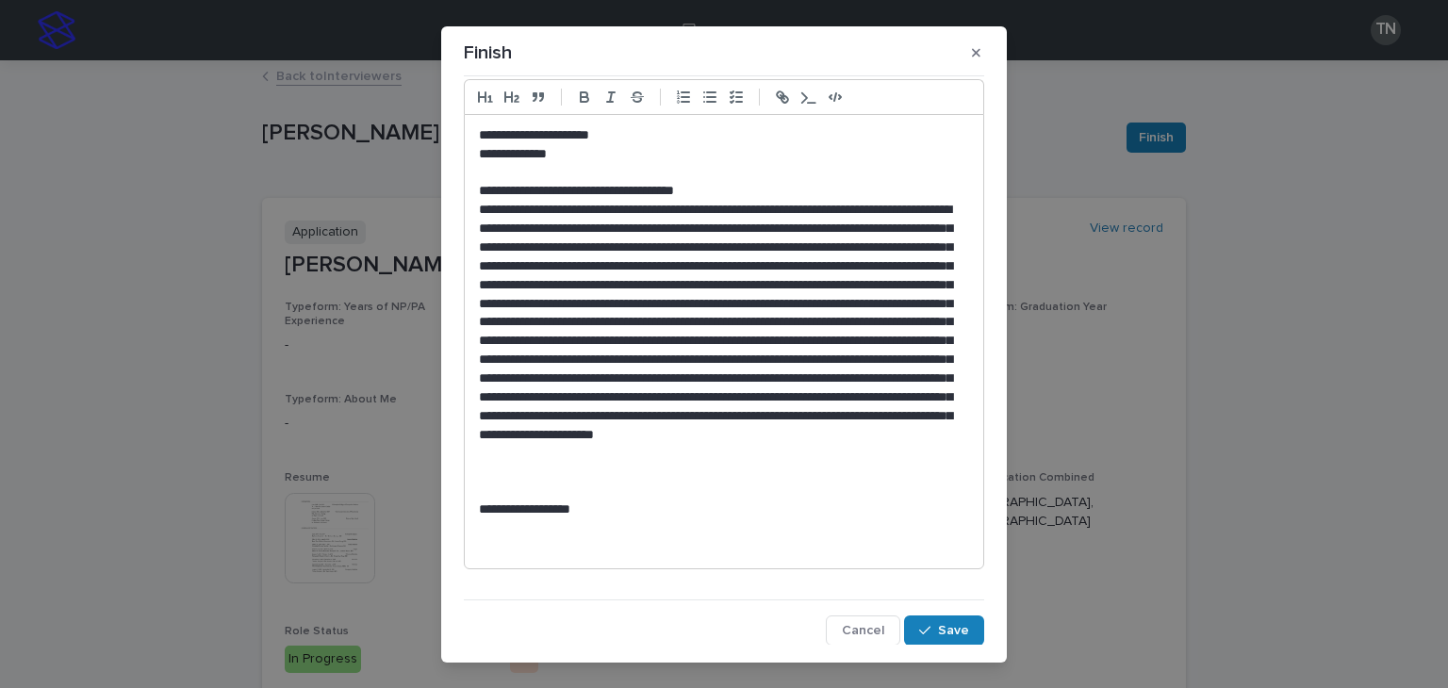
scroll to position [30, 0]
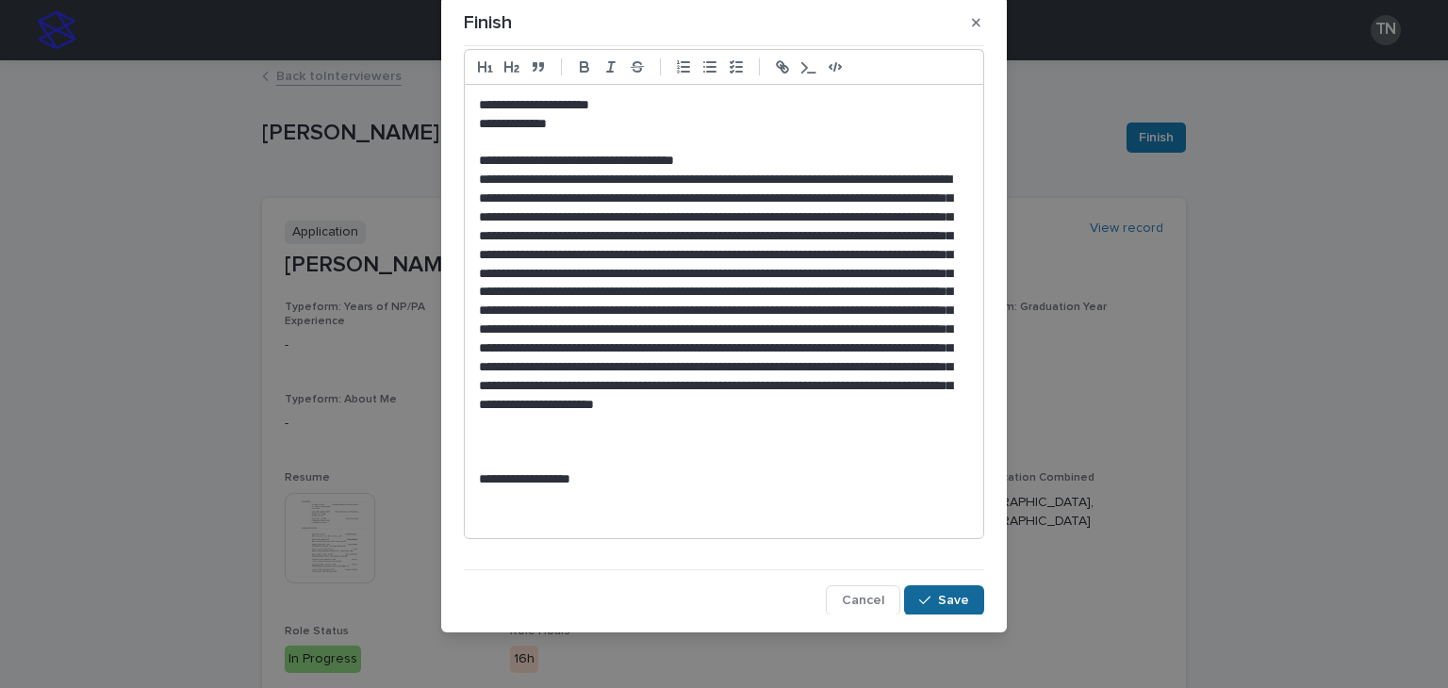
click at [943, 594] on span "Save" at bounding box center [953, 600] width 31 height 13
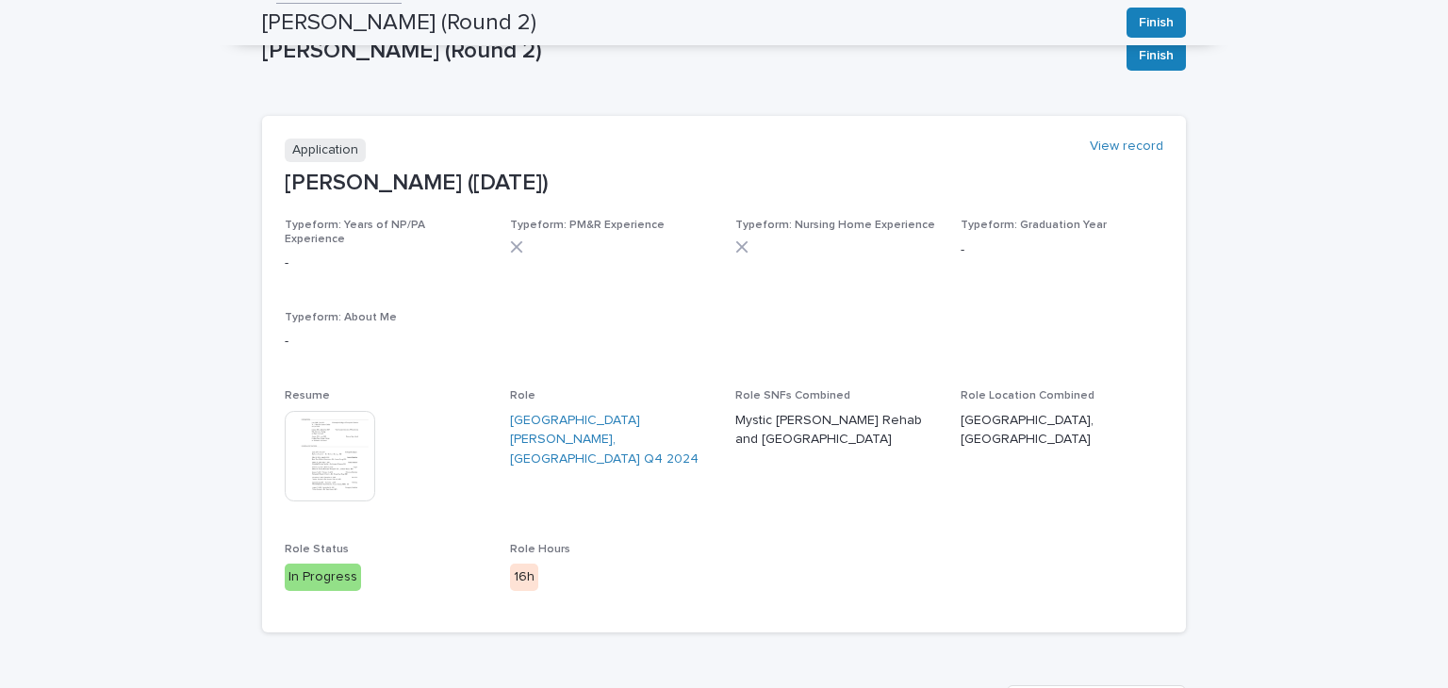
scroll to position [0, 0]
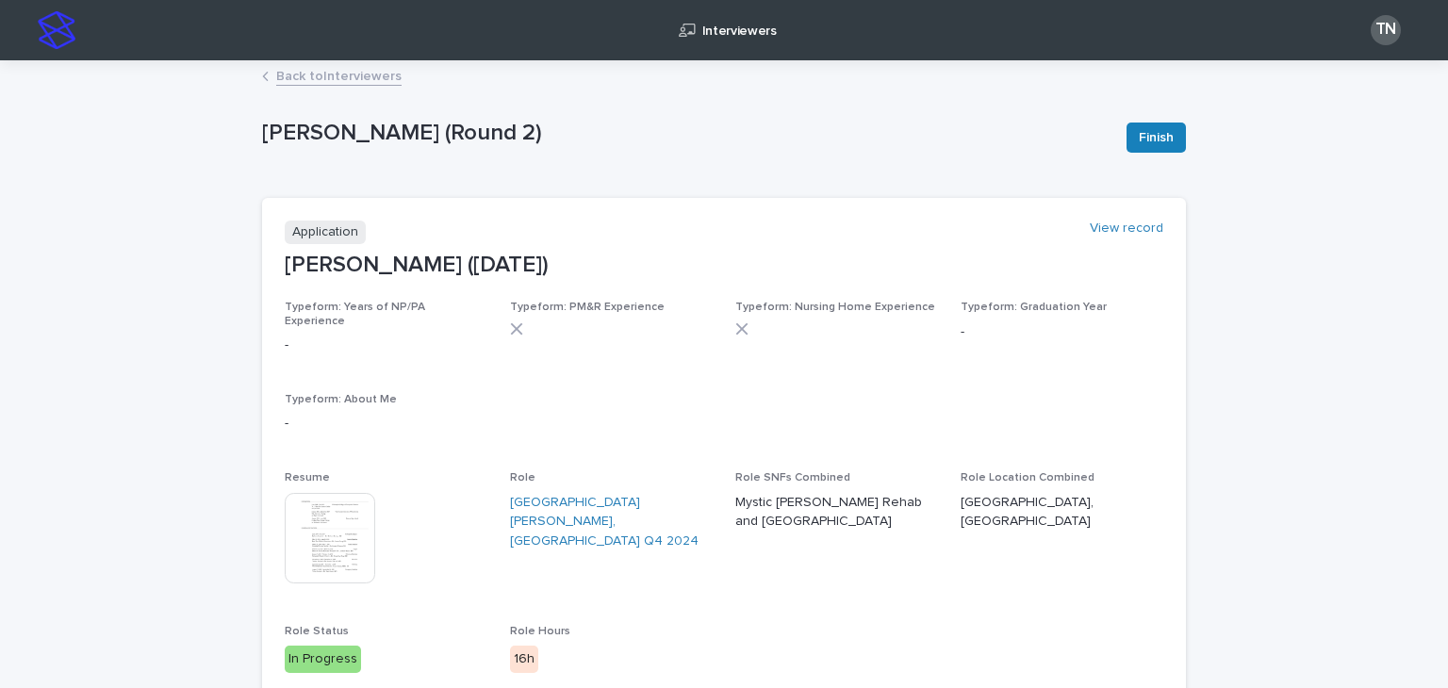
click at [338, 72] on link "Back to Interviewers" at bounding box center [338, 75] width 125 height 22
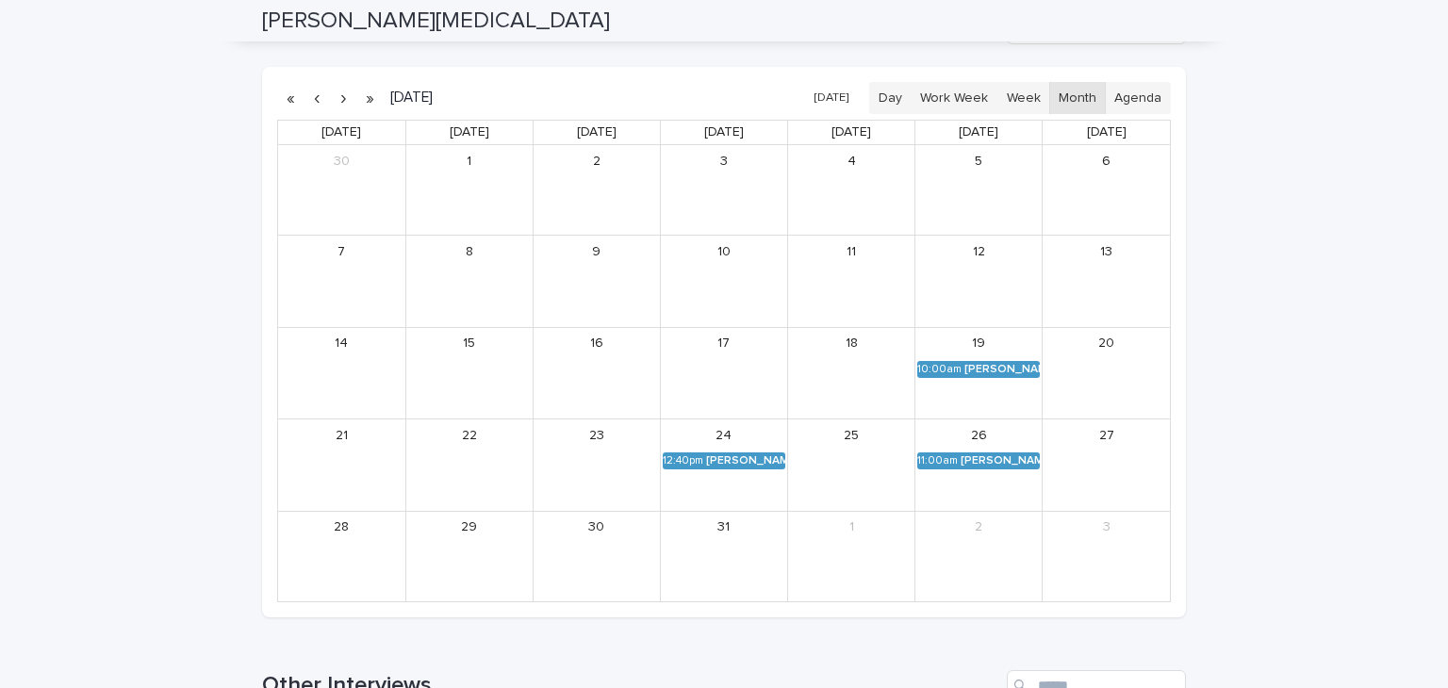
scroll to position [222, 0]
click at [843, 87] on button "[DATE]" at bounding box center [831, 96] width 53 height 27
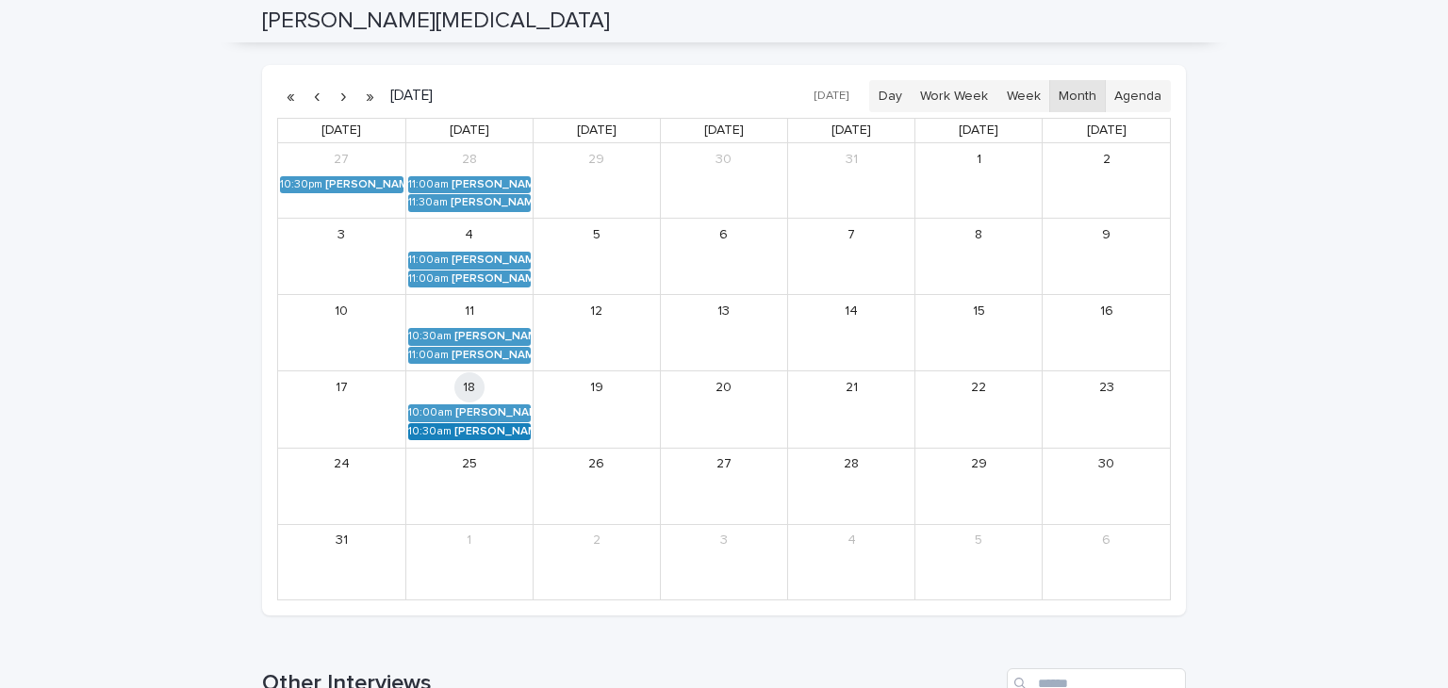
click at [464, 434] on div "[PERSON_NAME] (Round 2)" at bounding box center [492, 431] width 76 height 13
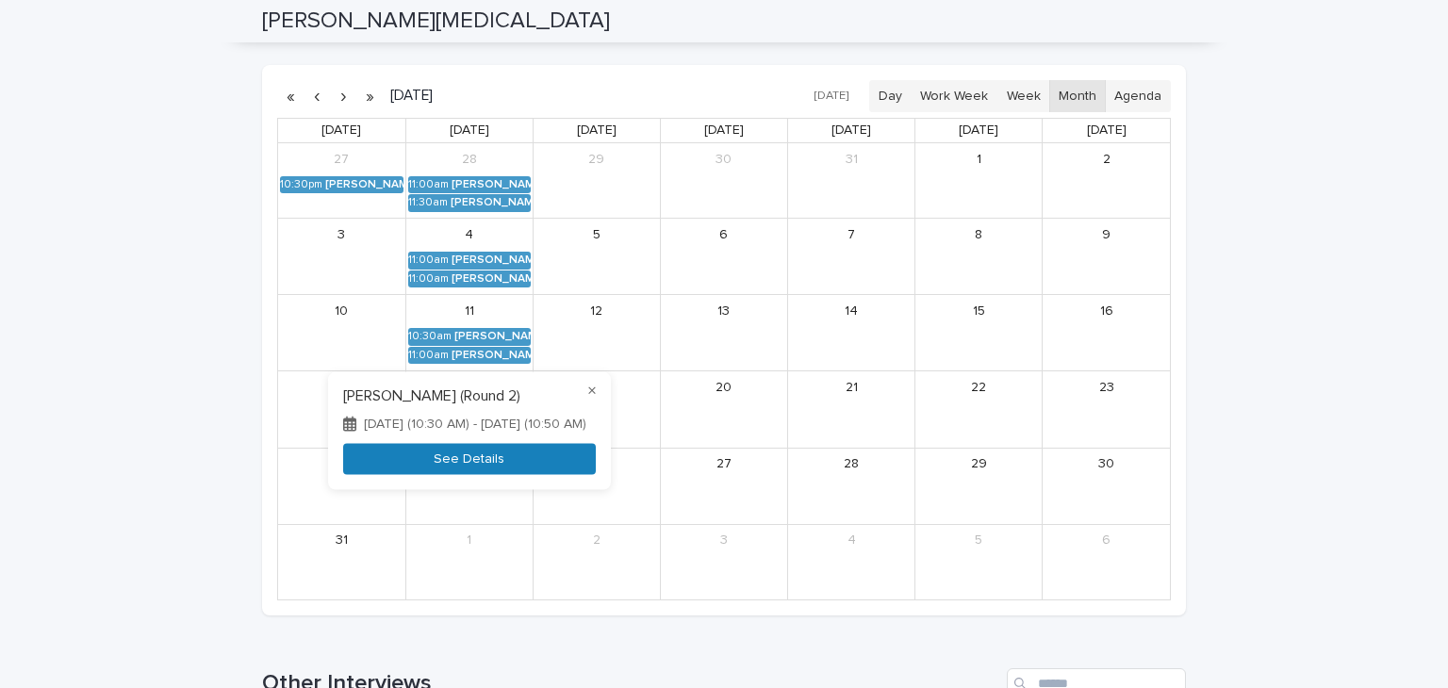
click at [469, 464] on button "See Details" at bounding box center [469, 458] width 253 height 31
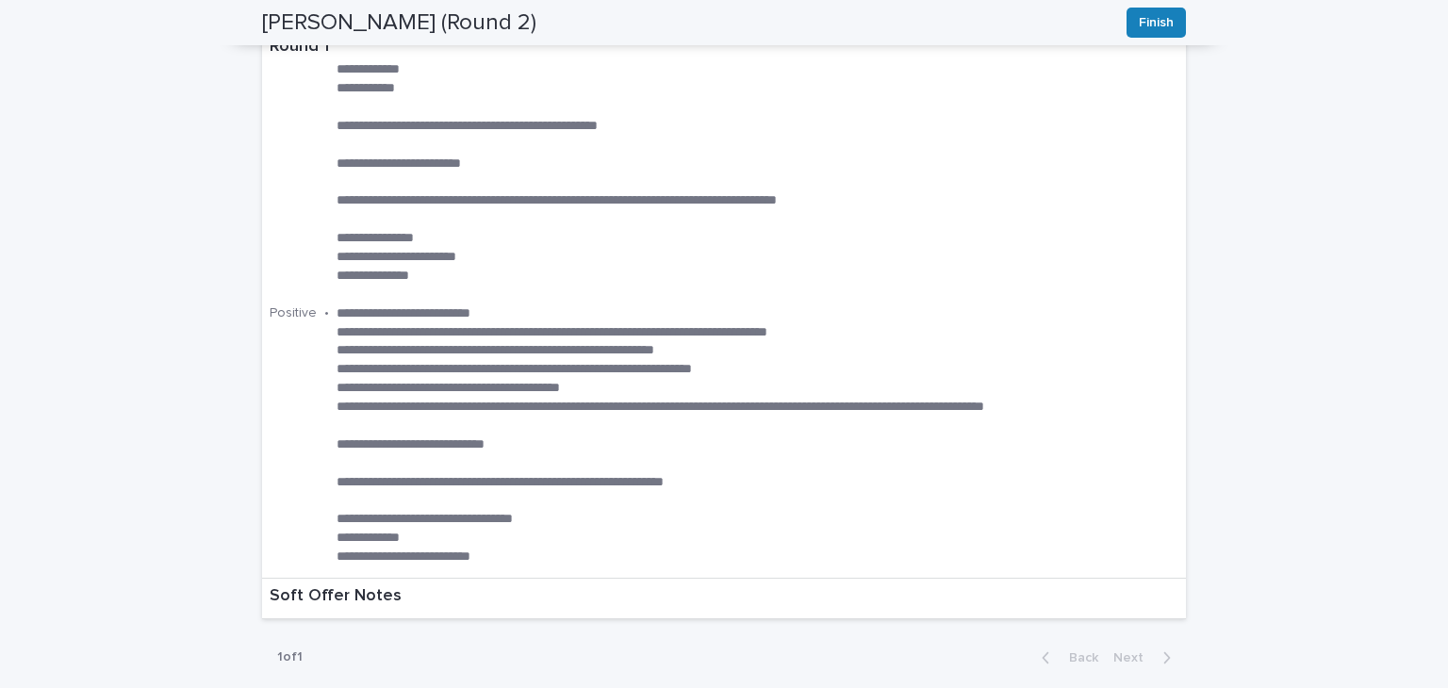
scroll to position [794, 0]
